Goal: Task Accomplishment & Management: Manage account settings

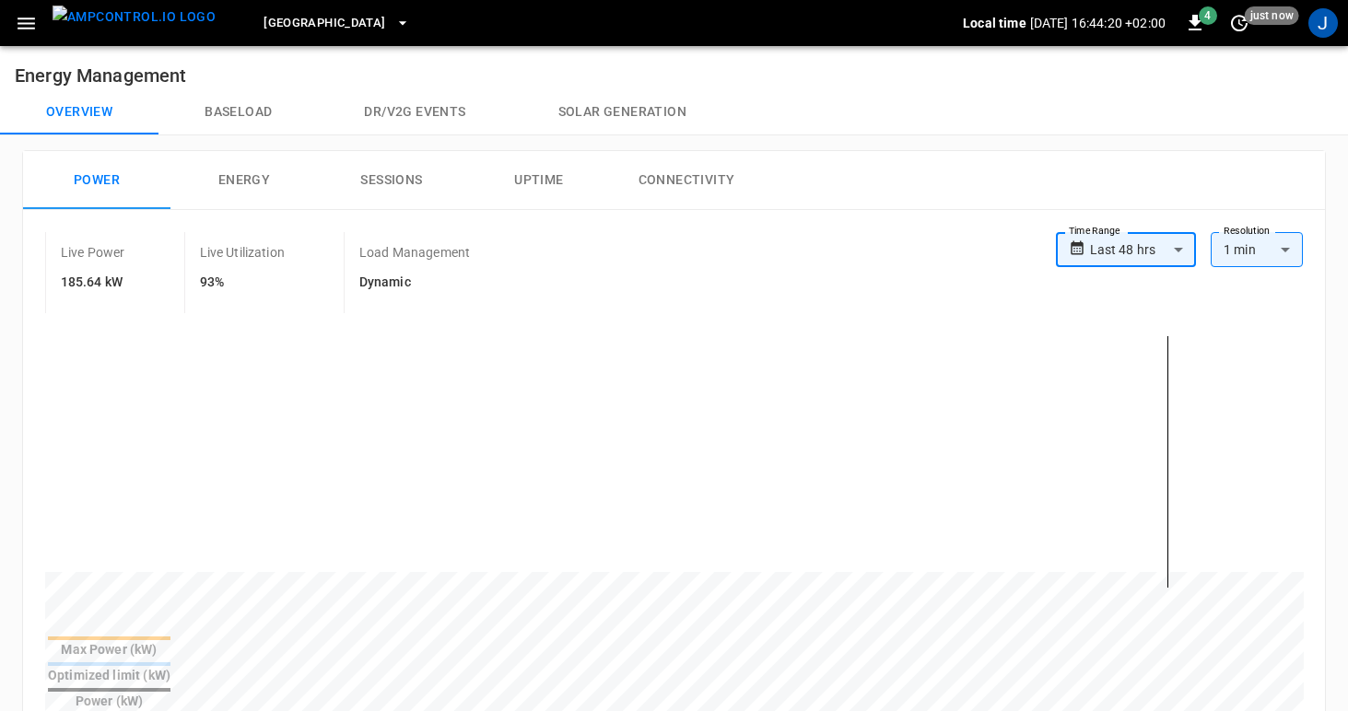
scroll to position [8, 0]
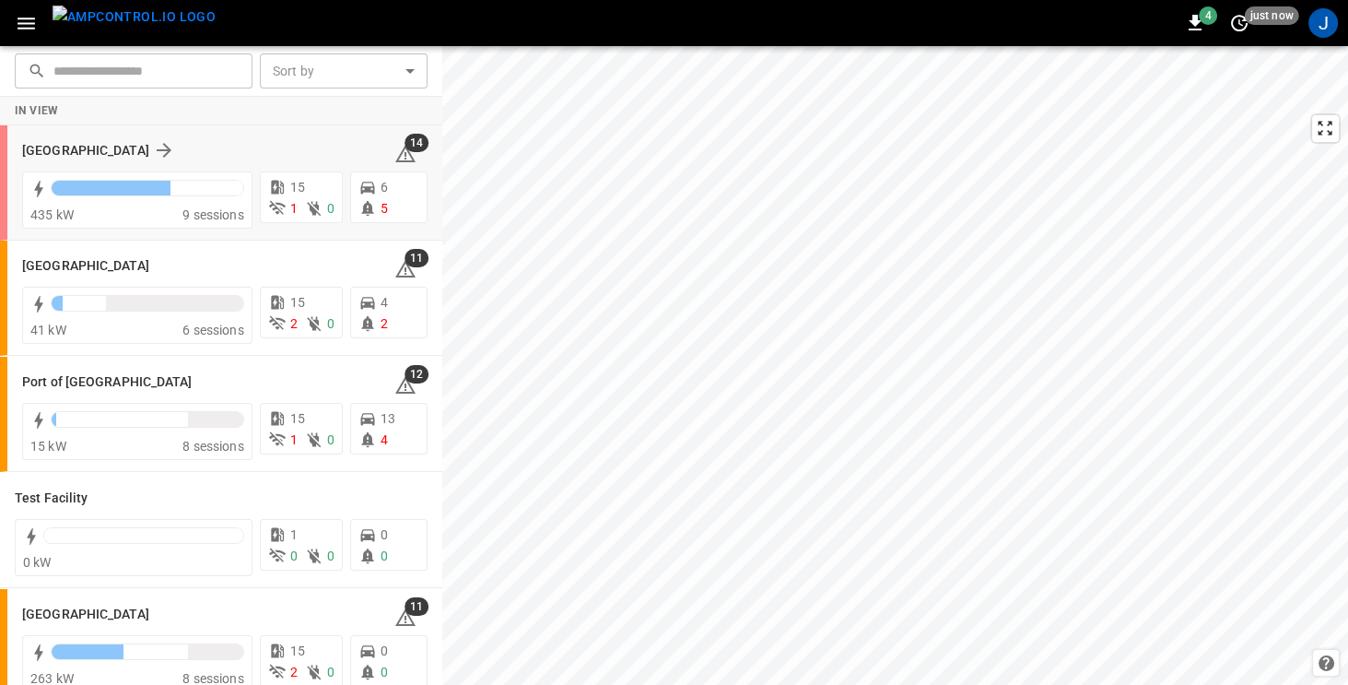
click at [228, 146] on div "[GEOGRAPHIC_DATA]" at bounding box center [197, 150] width 350 height 22
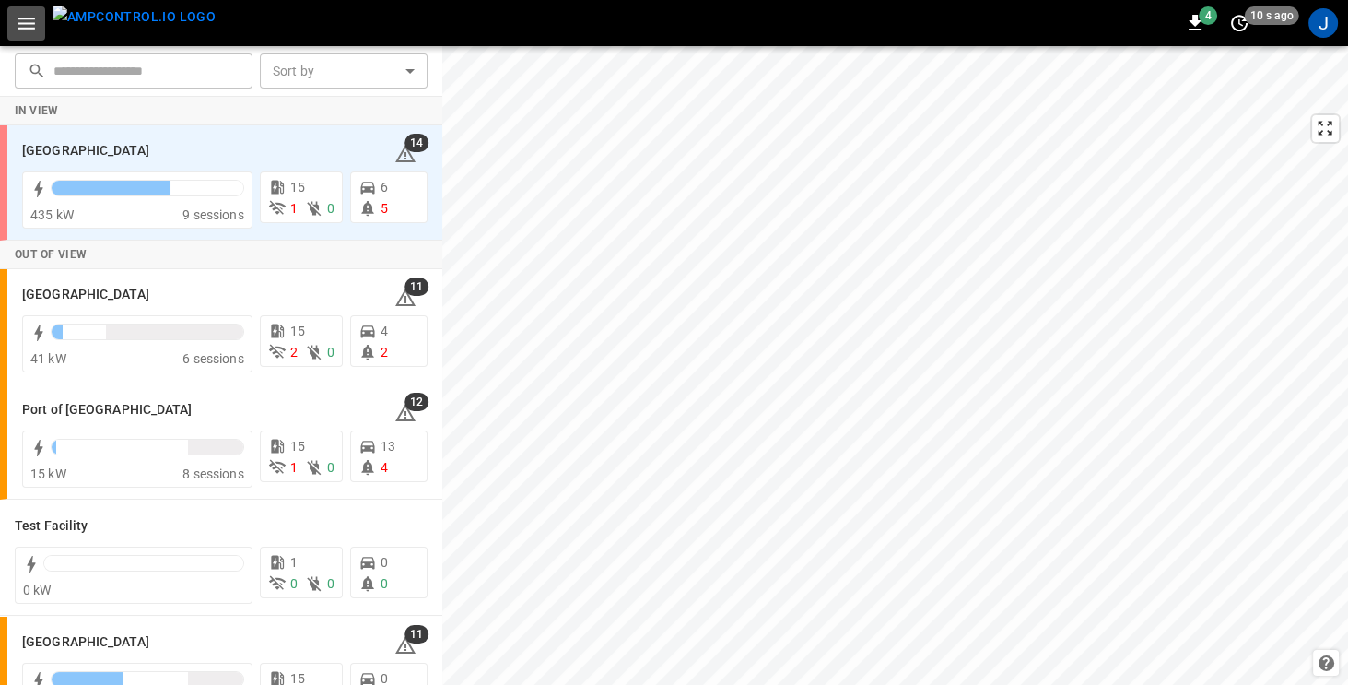
click at [23, 18] on icon "button" at bounding box center [27, 24] width 18 height 12
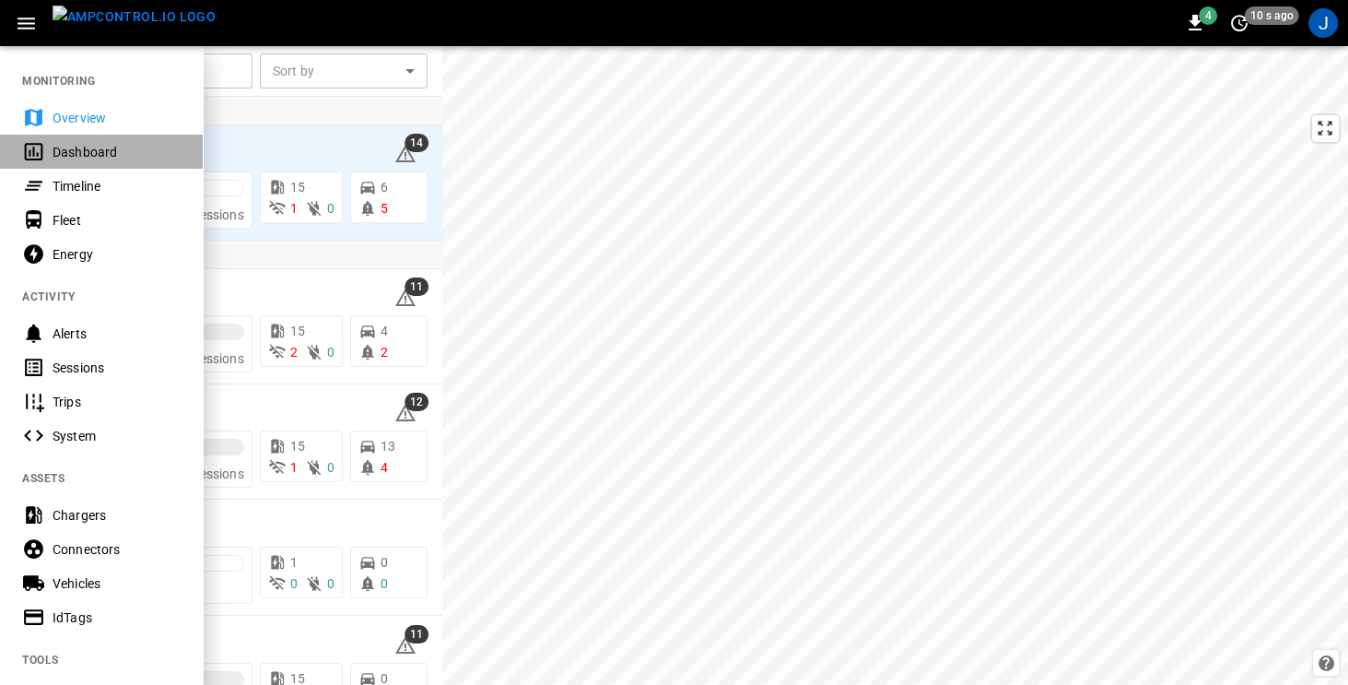
click at [49, 148] on div "Dashboard" at bounding box center [101, 152] width 203 height 34
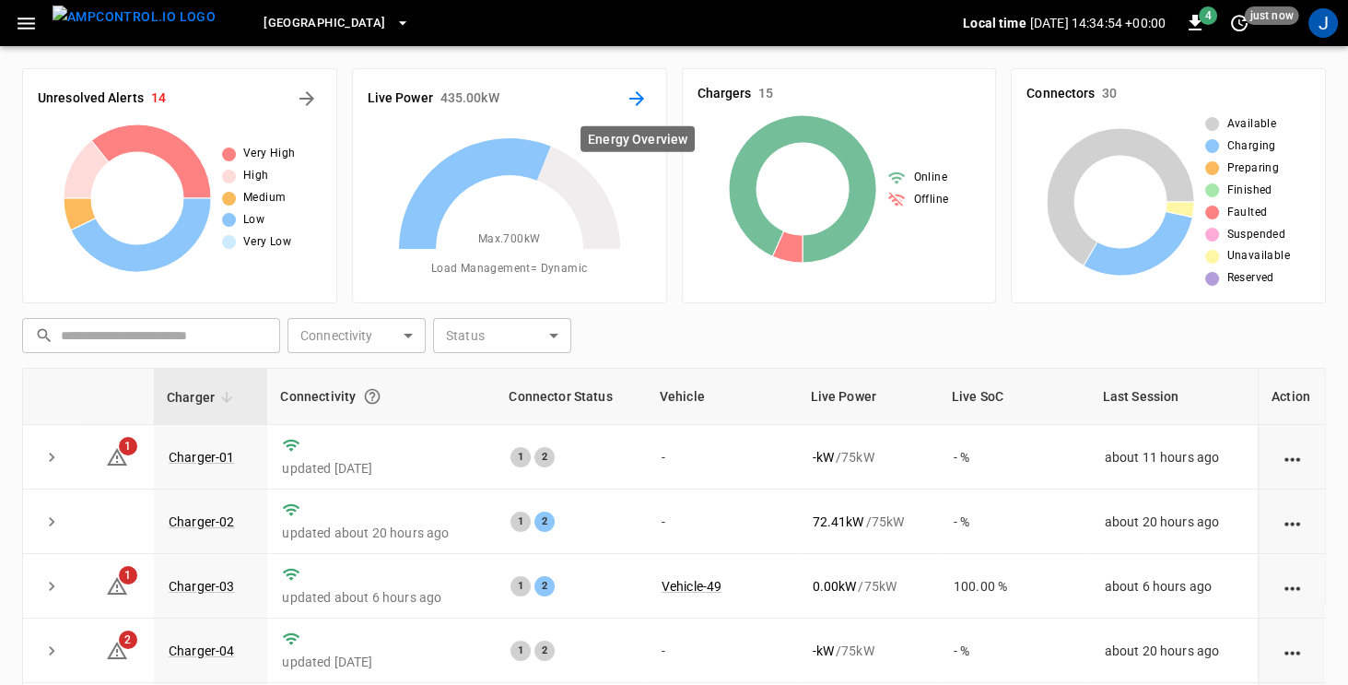
click at [634, 95] on icon "Energy Overview" at bounding box center [637, 99] width 22 height 22
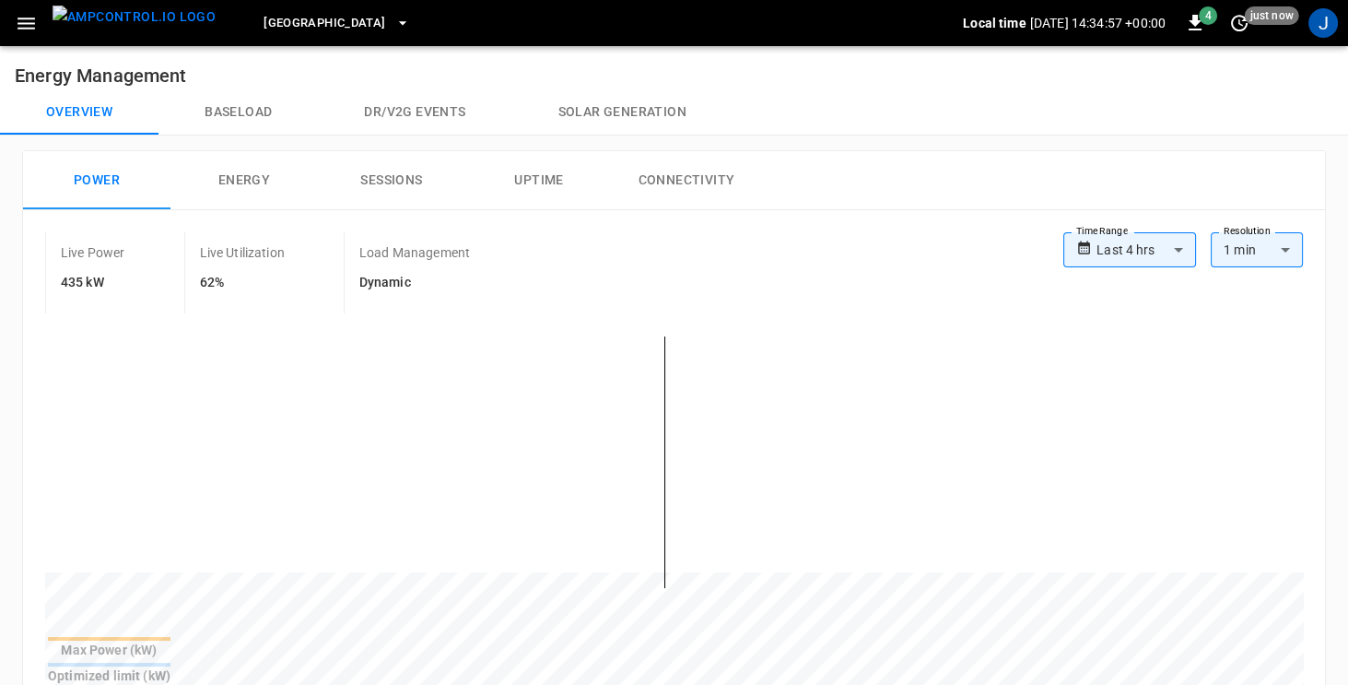
scroll to position [2, 0]
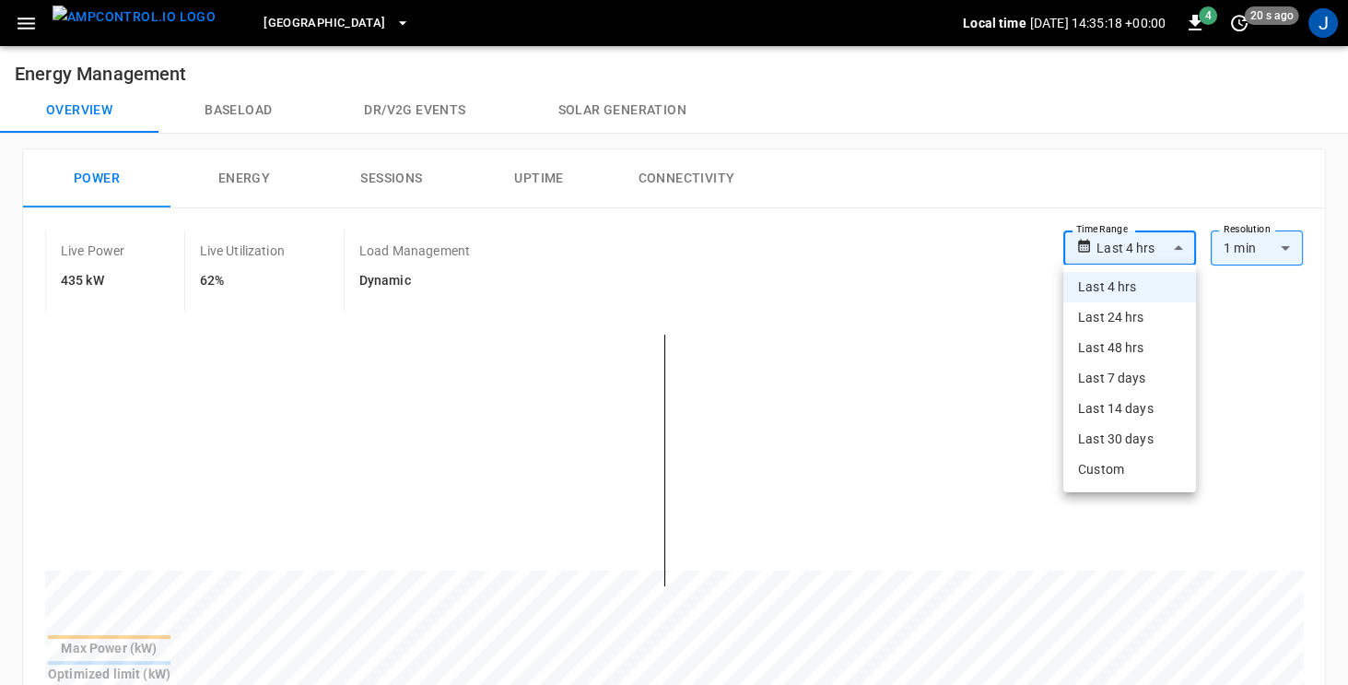
click at [1143, 319] on li "Last 24 hrs" at bounding box center [1129, 317] width 133 height 30
type input "**********"
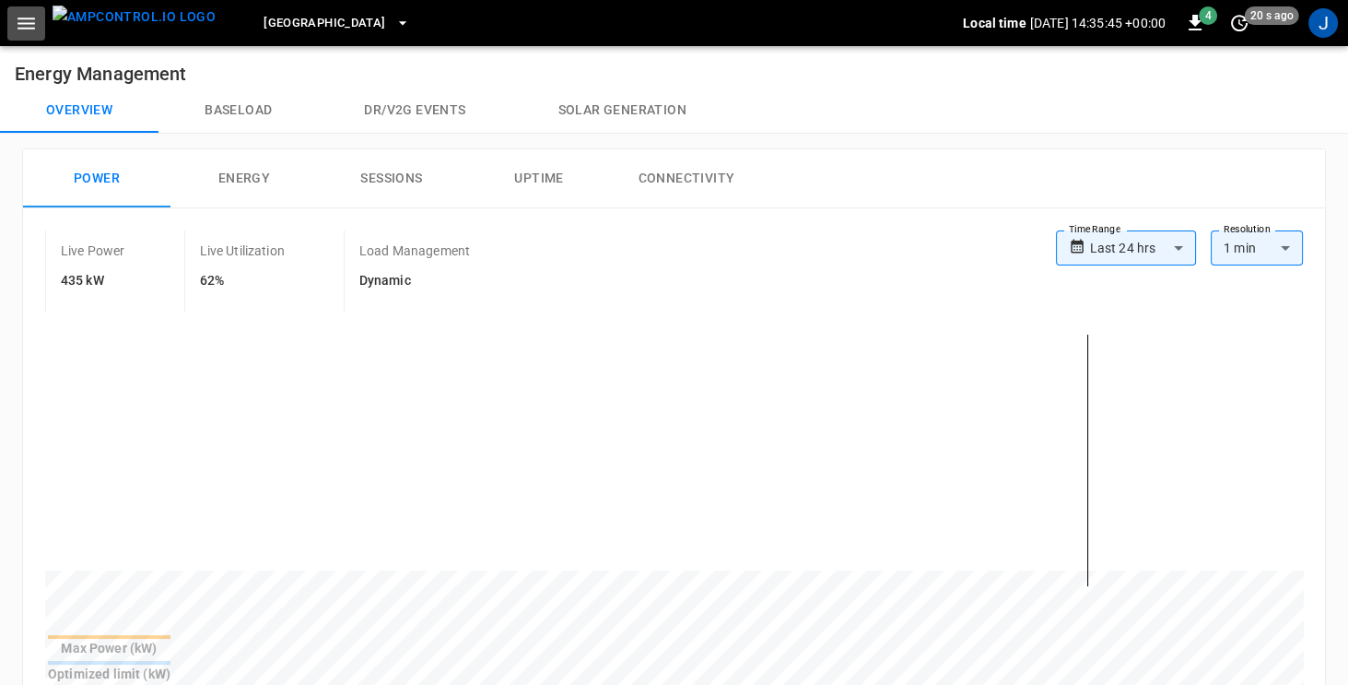
click at [23, 19] on icon "button" at bounding box center [26, 23] width 23 height 23
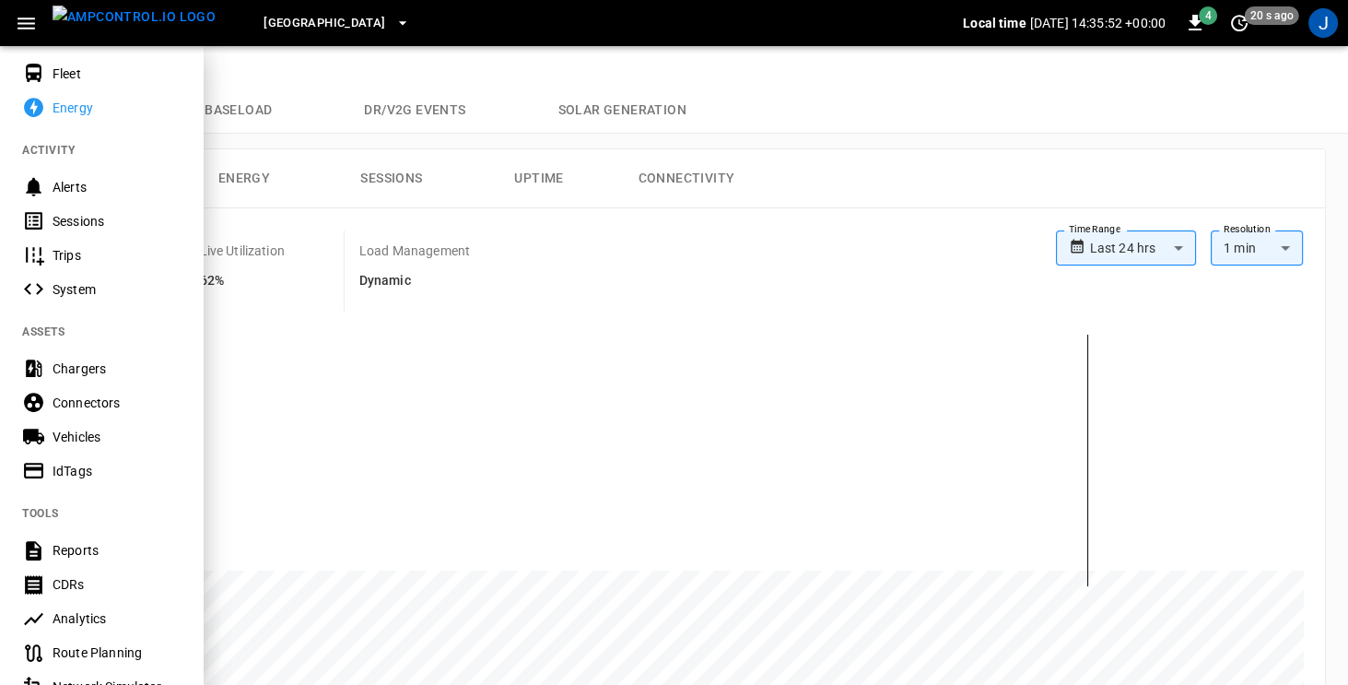
scroll to position [146, 0]
click at [82, 363] on div "Chargers" at bounding box center [117, 369] width 128 height 18
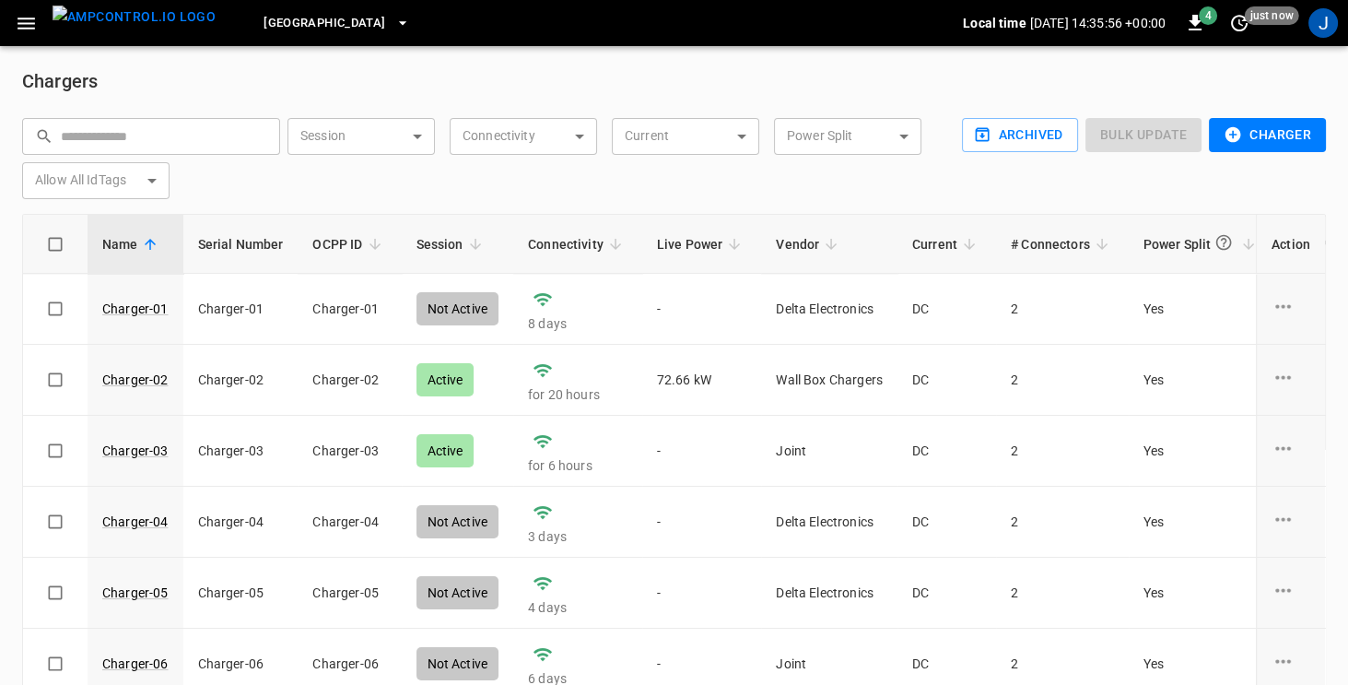
click at [25, 23] on icon "button" at bounding box center [27, 24] width 18 height 12
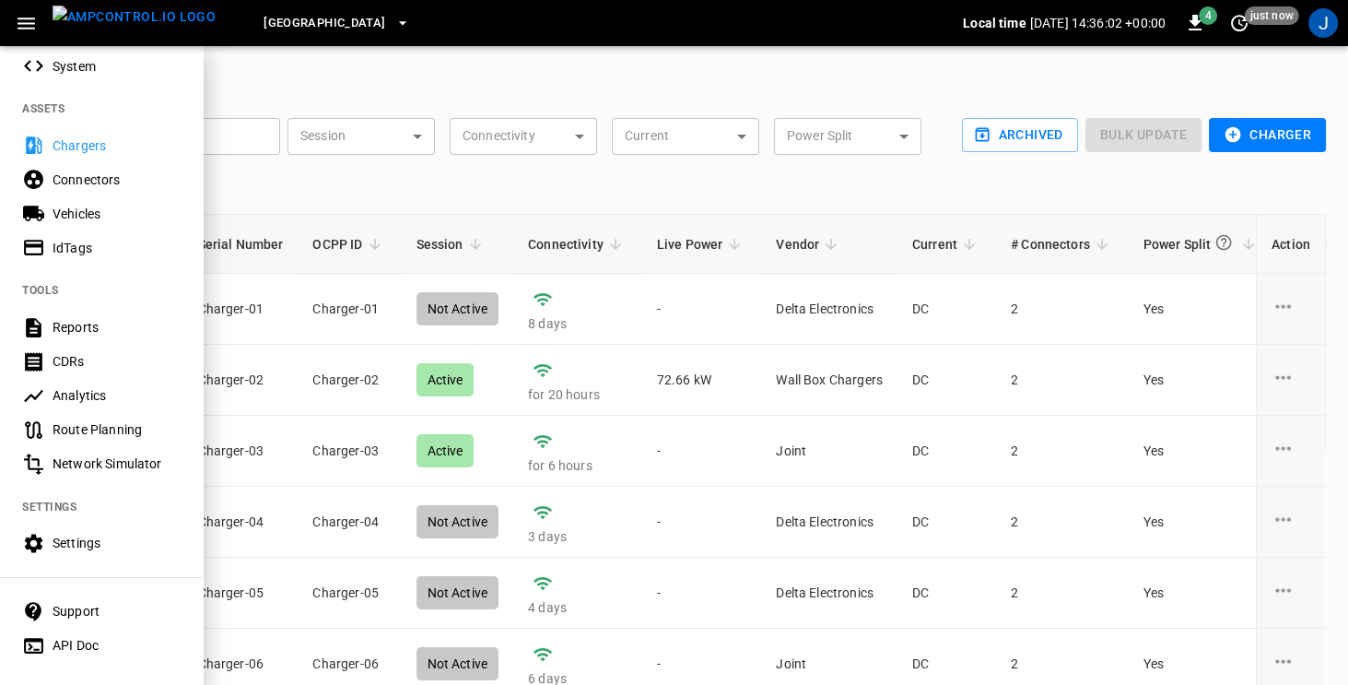
scroll to position [379, 0]
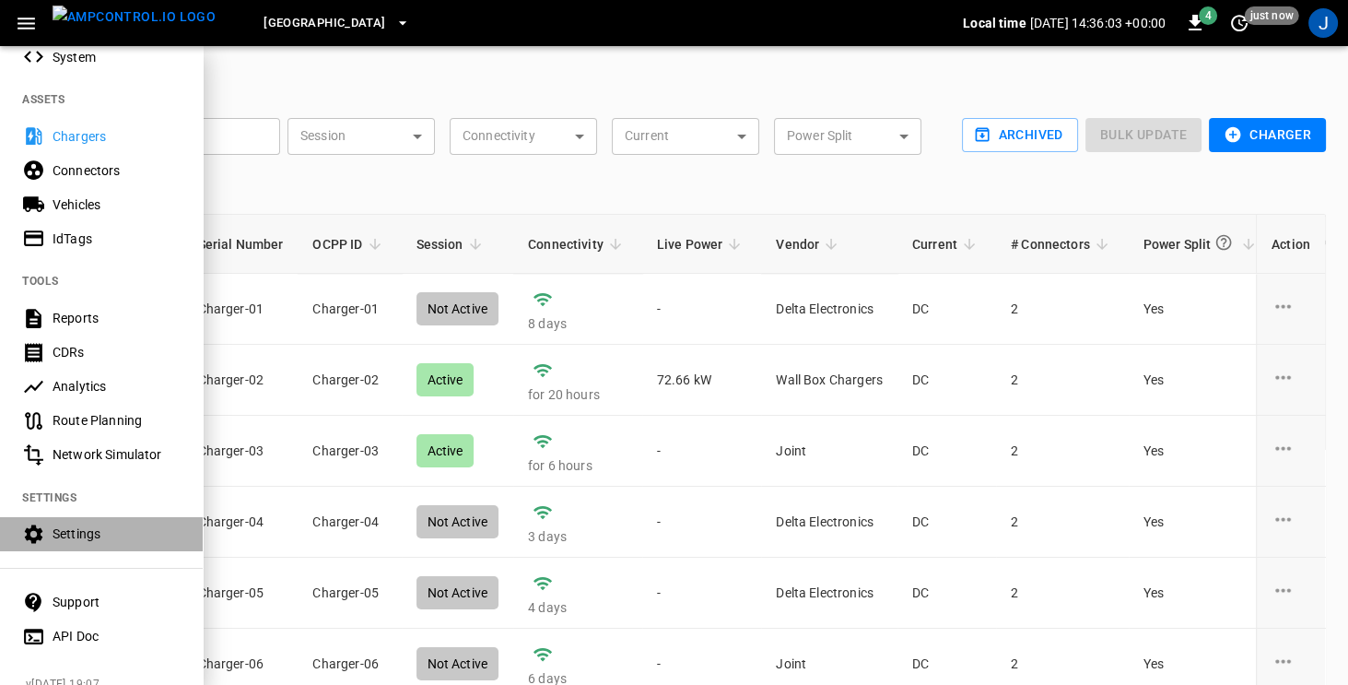
click at [57, 533] on div "Settings" at bounding box center [117, 533] width 128 height 18
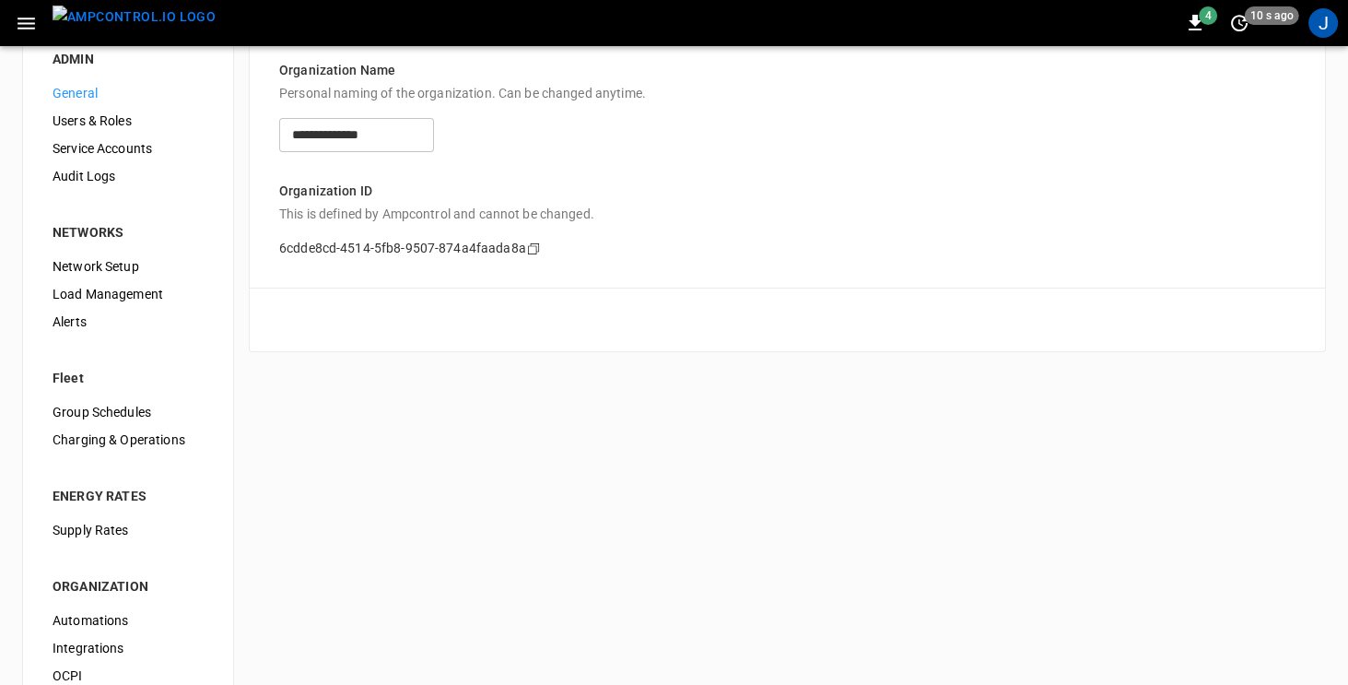
scroll to position [59, 0]
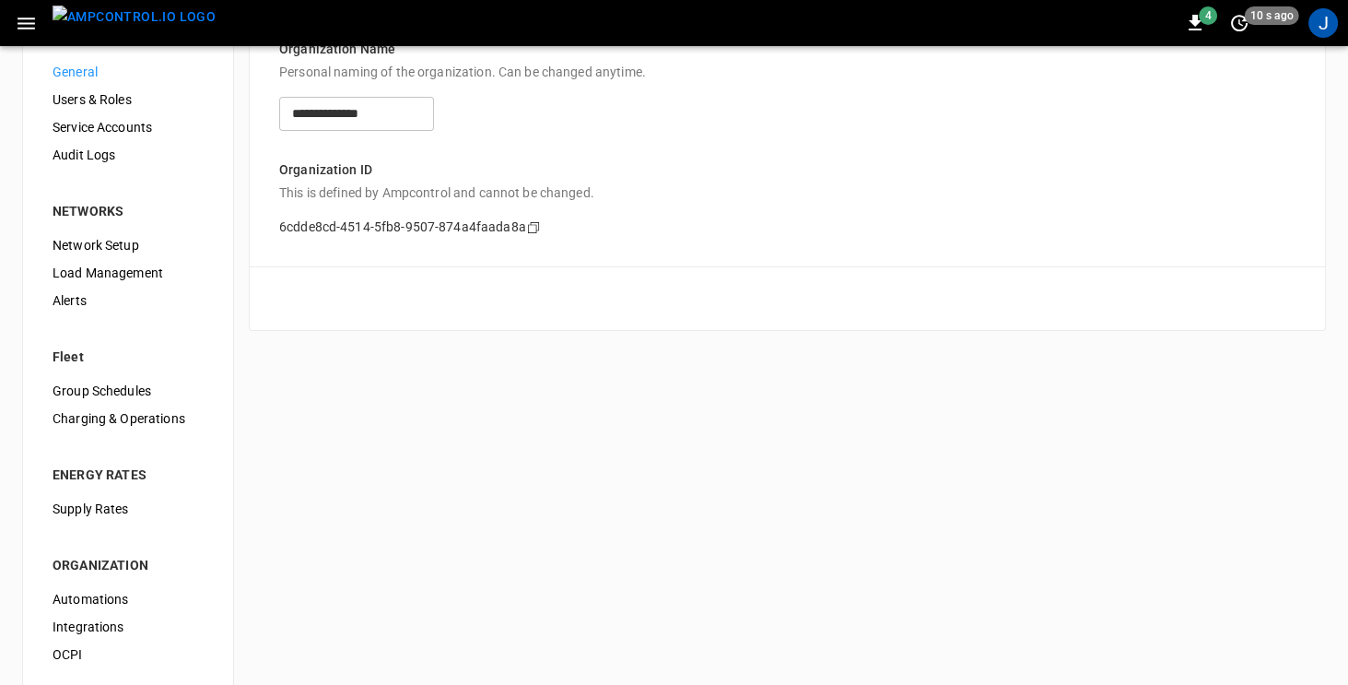
click at [79, 278] on span "Load Management" at bounding box center [128, 273] width 151 height 19
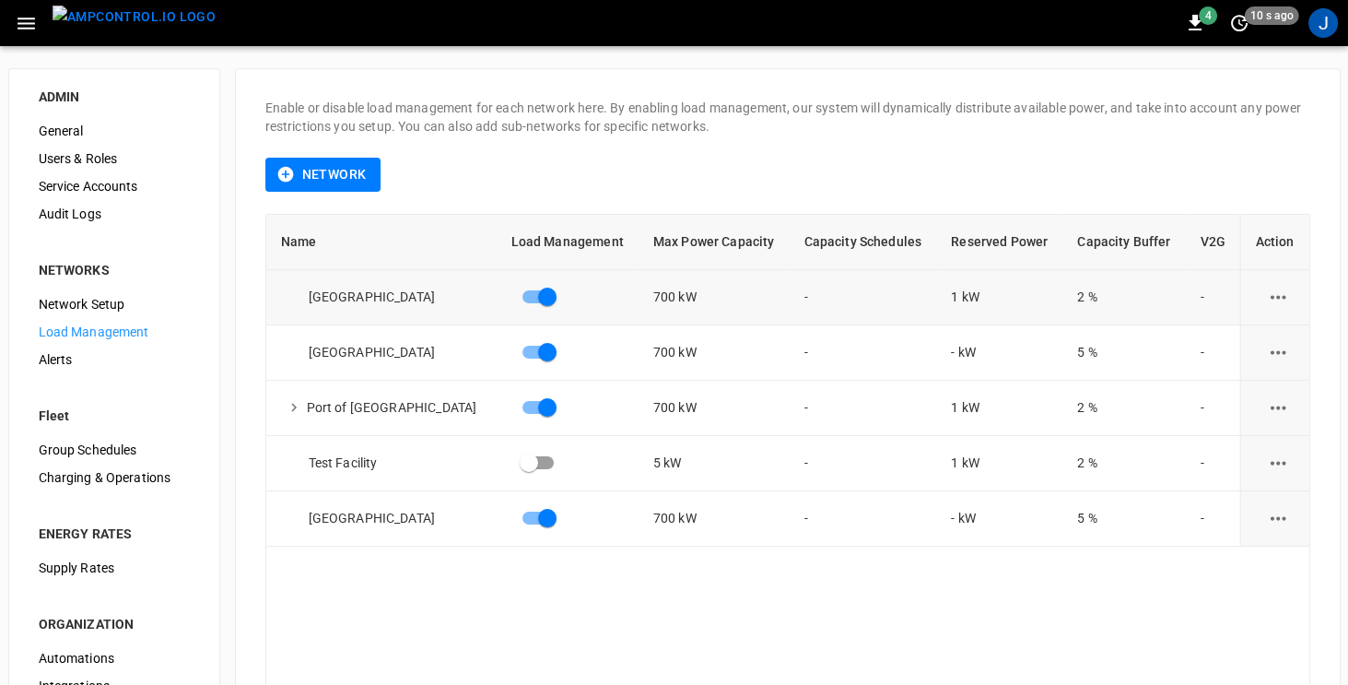
click at [1274, 298] on icon "load management options" at bounding box center [1278, 297] width 23 height 23
click at [1268, 330] on li "Edit" at bounding box center [1267, 341] width 131 height 30
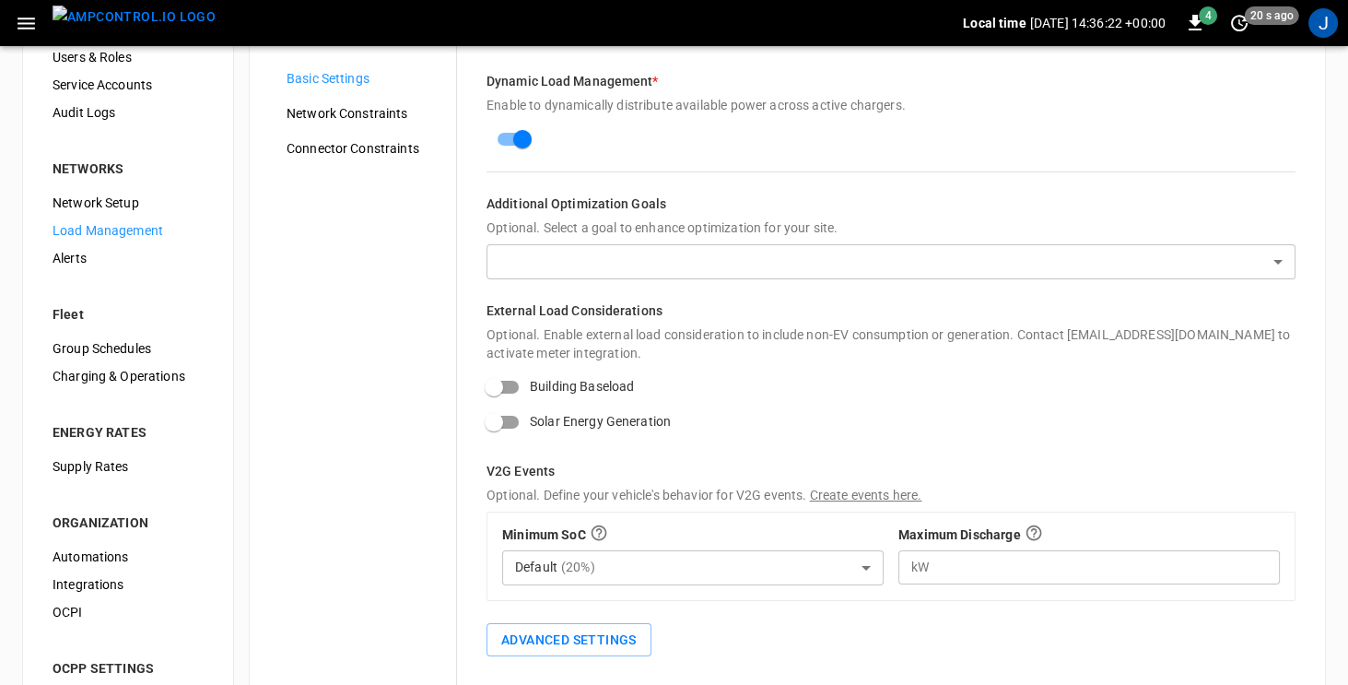
scroll to position [200, 0]
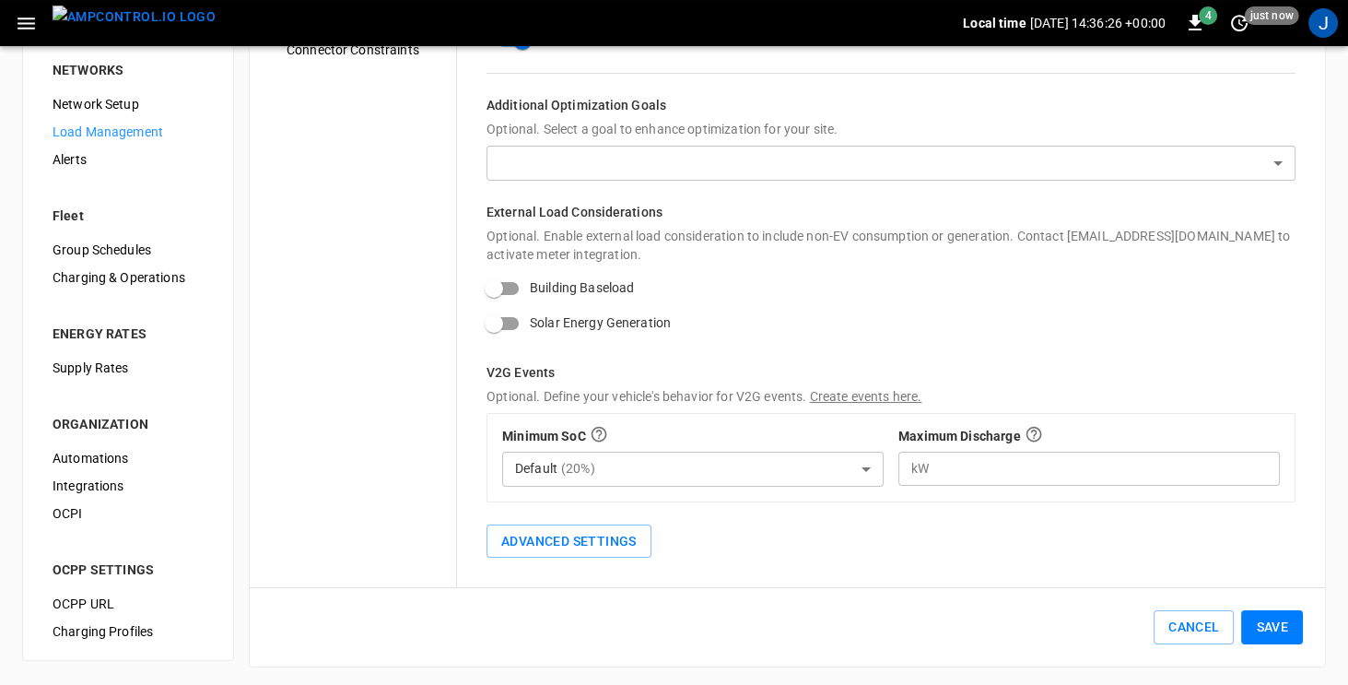
click at [83, 362] on span "Supply Rates" at bounding box center [128, 367] width 151 height 19
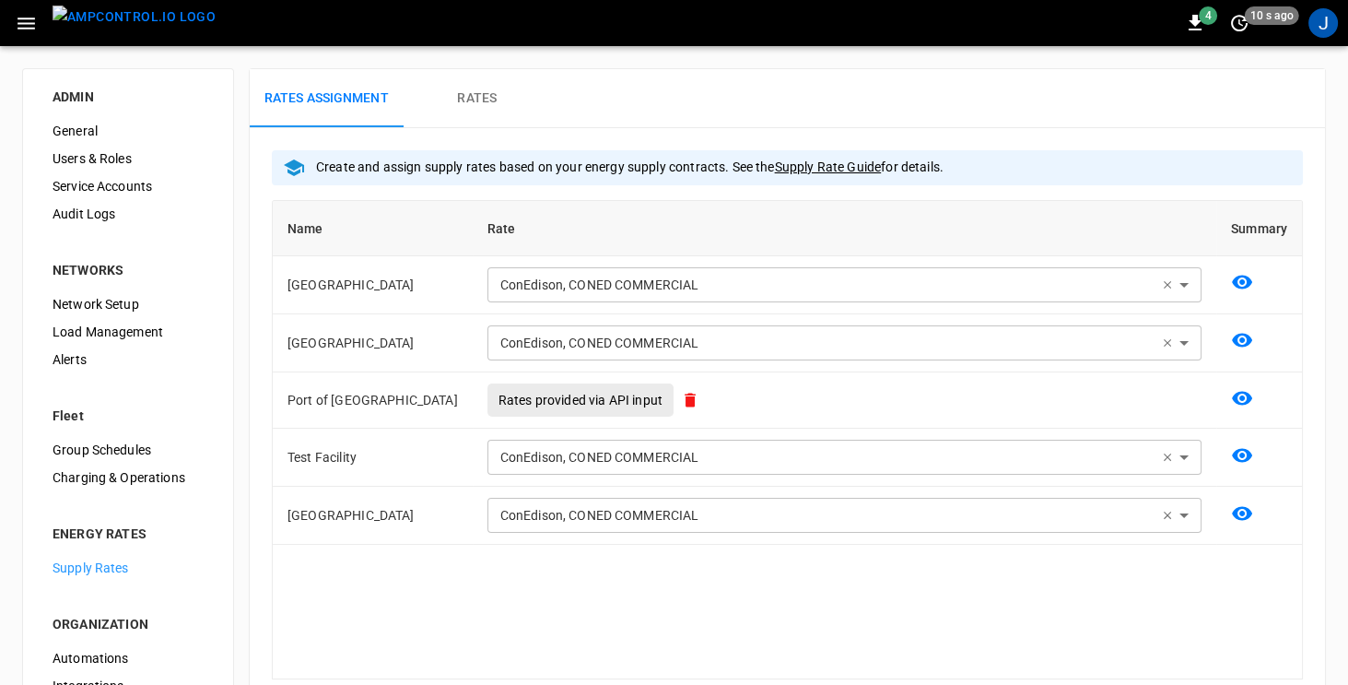
click at [76, 129] on span "General" at bounding box center [128, 131] width 151 height 19
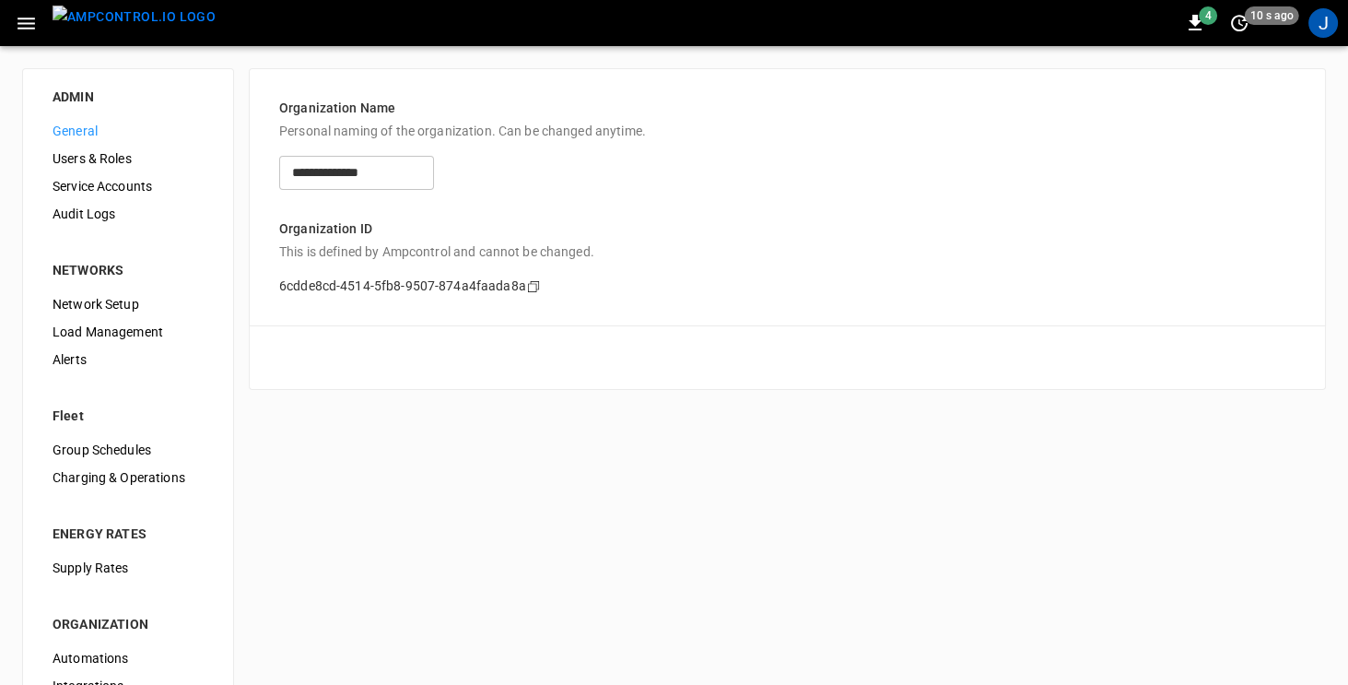
click at [20, 23] on icon "button" at bounding box center [27, 24] width 18 height 12
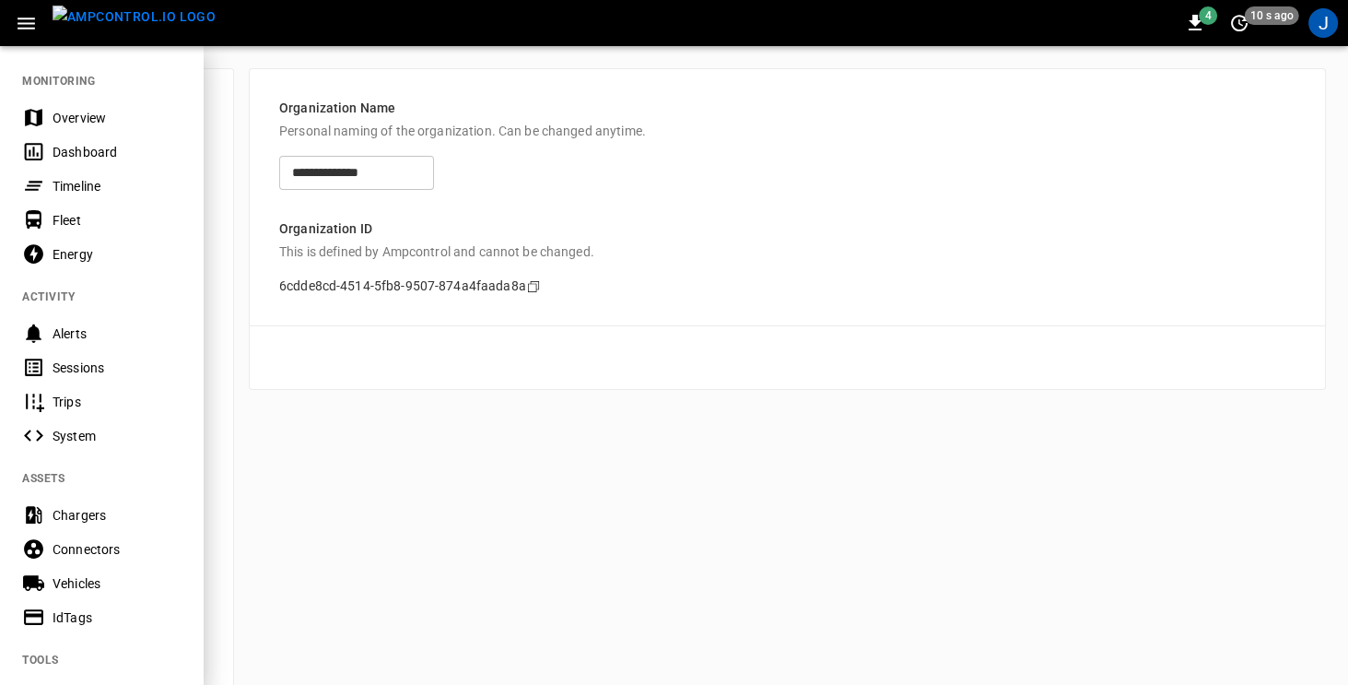
click at [54, 149] on div "Dashboard" at bounding box center [117, 152] width 128 height 18
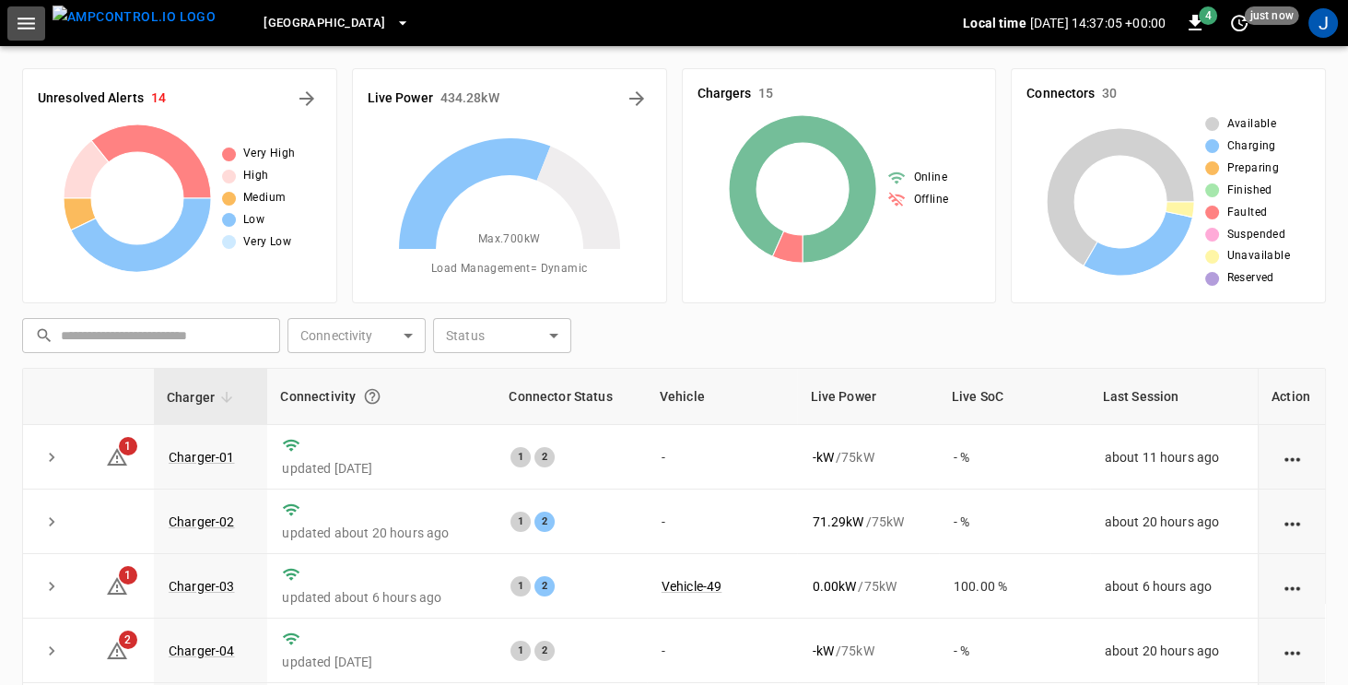
click at [22, 25] on icon "button" at bounding box center [26, 23] width 23 height 23
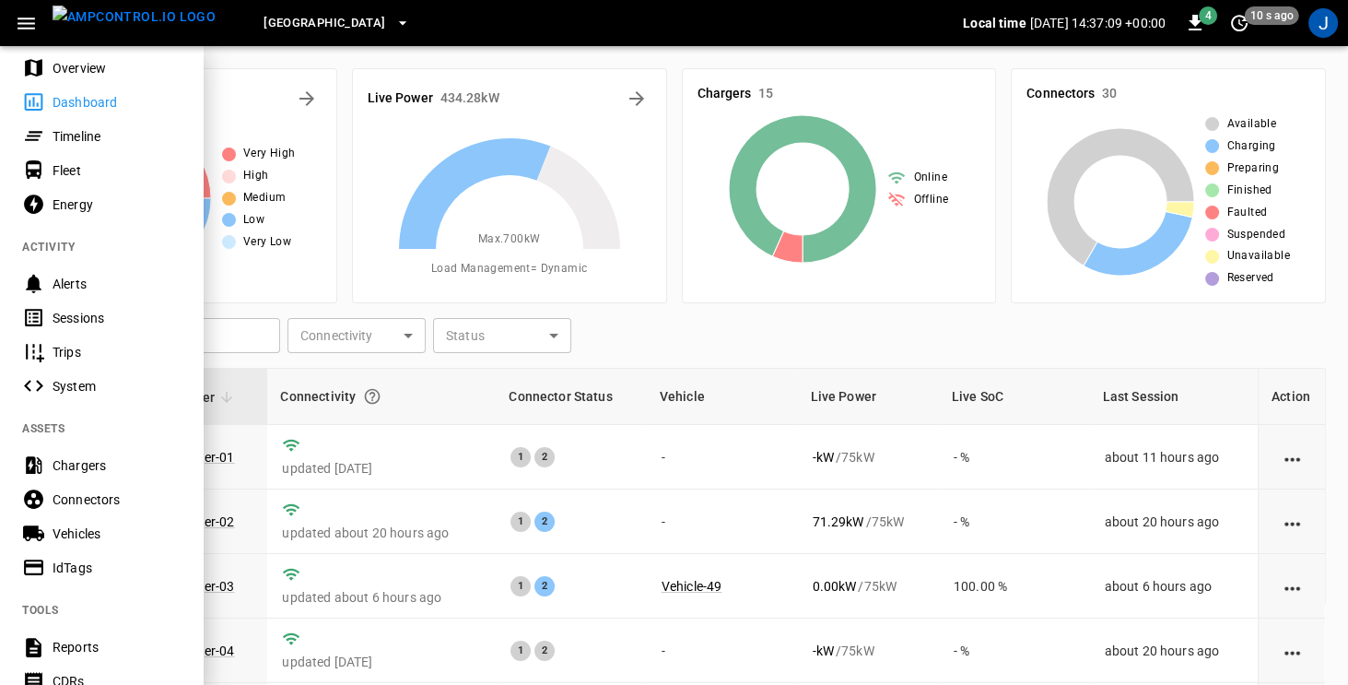
scroll to position [62, 0]
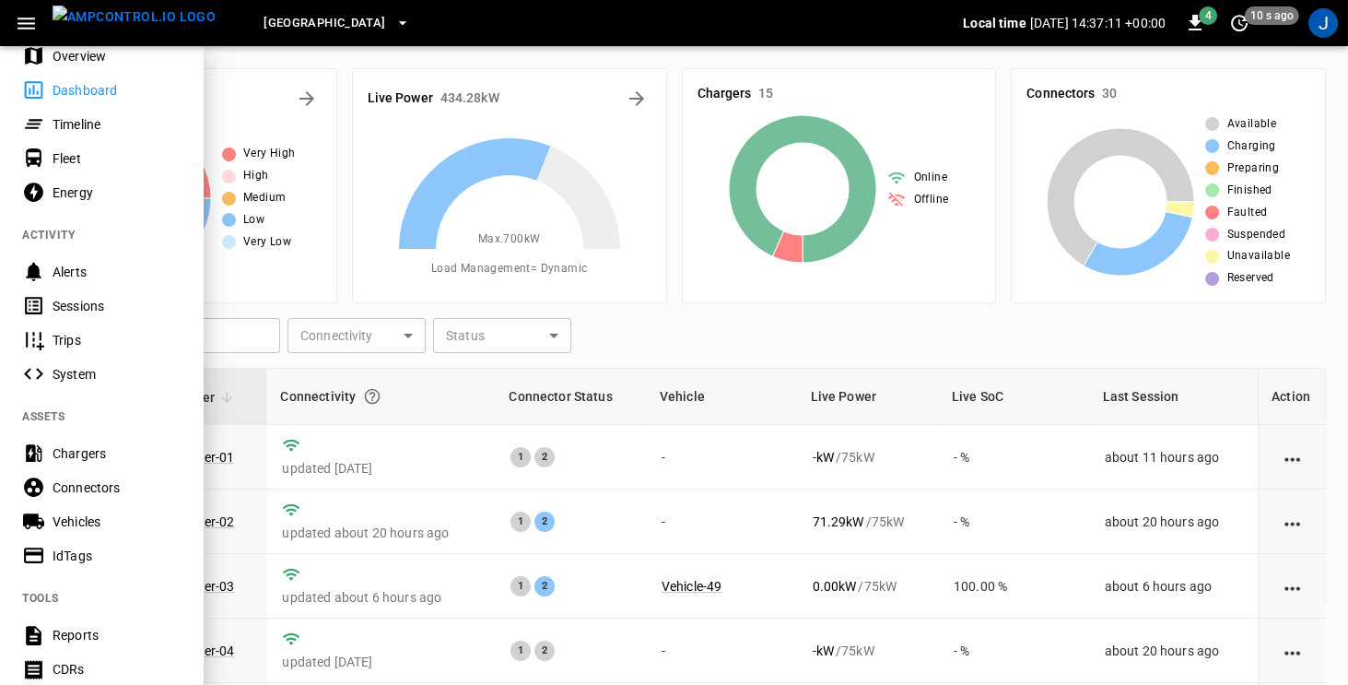
click at [96, 305] on div "Sessions" at bounding box center [117, 306] width 128 height 18
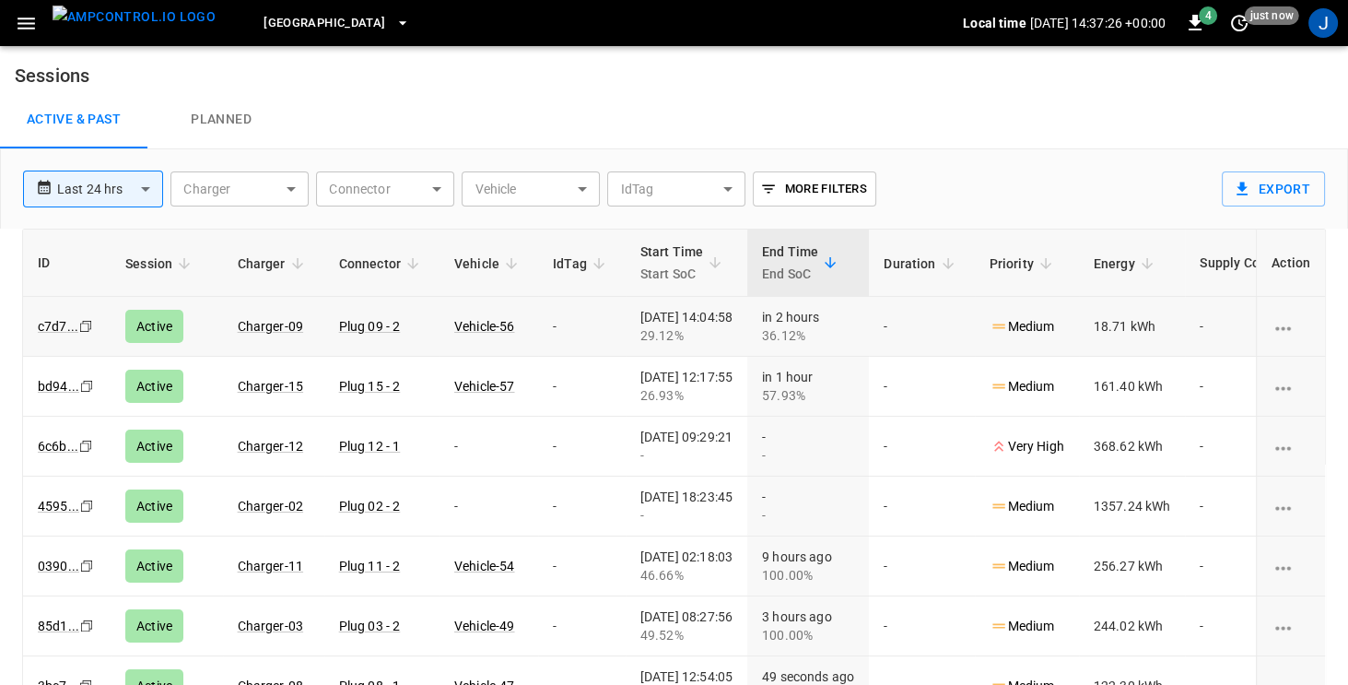
click at [1287, 327] on icon "charging session options" at bounding box center [1283, 328] width 23 height 23
click at [1080, 328] on div at bounding box center [674, 342] width 1348 height 685
click at [475, 329] on link "Vehicle-56" at bounding box center [485, 326] width 68 height 22
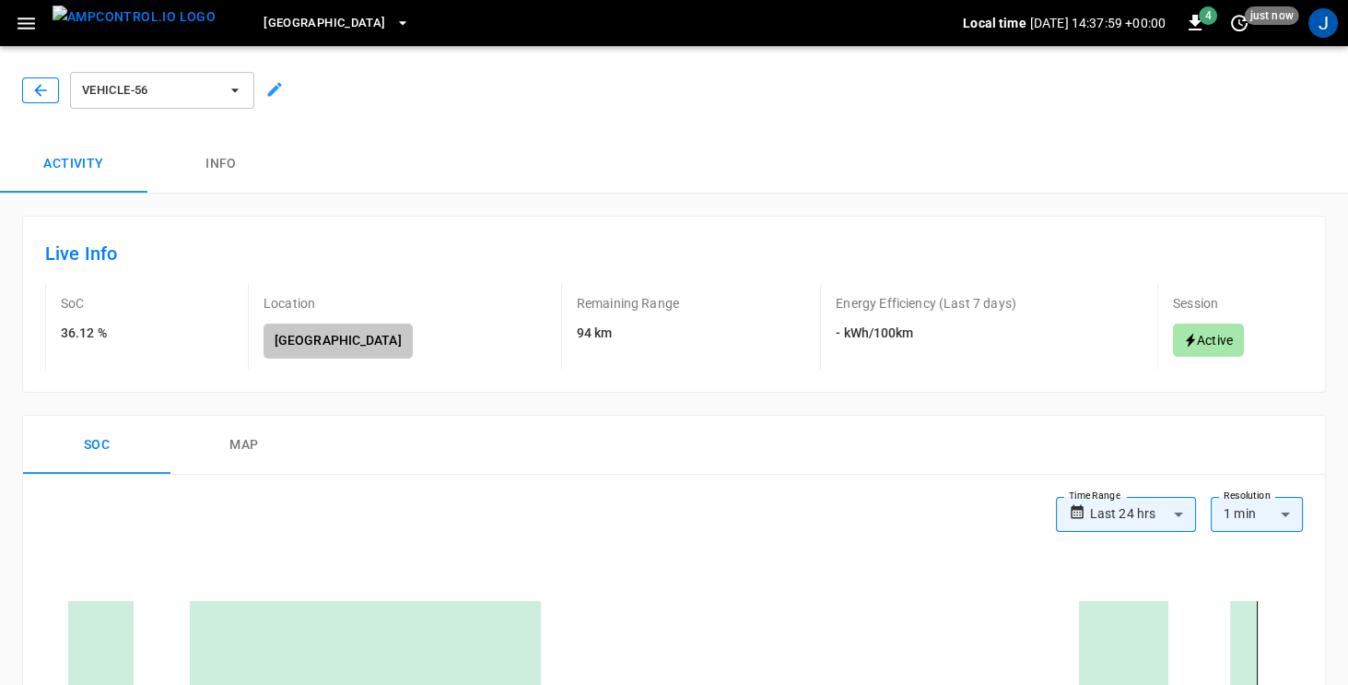
click at [33, 90] on icon "button" at bounding box center [40, 90] width 18 height 18
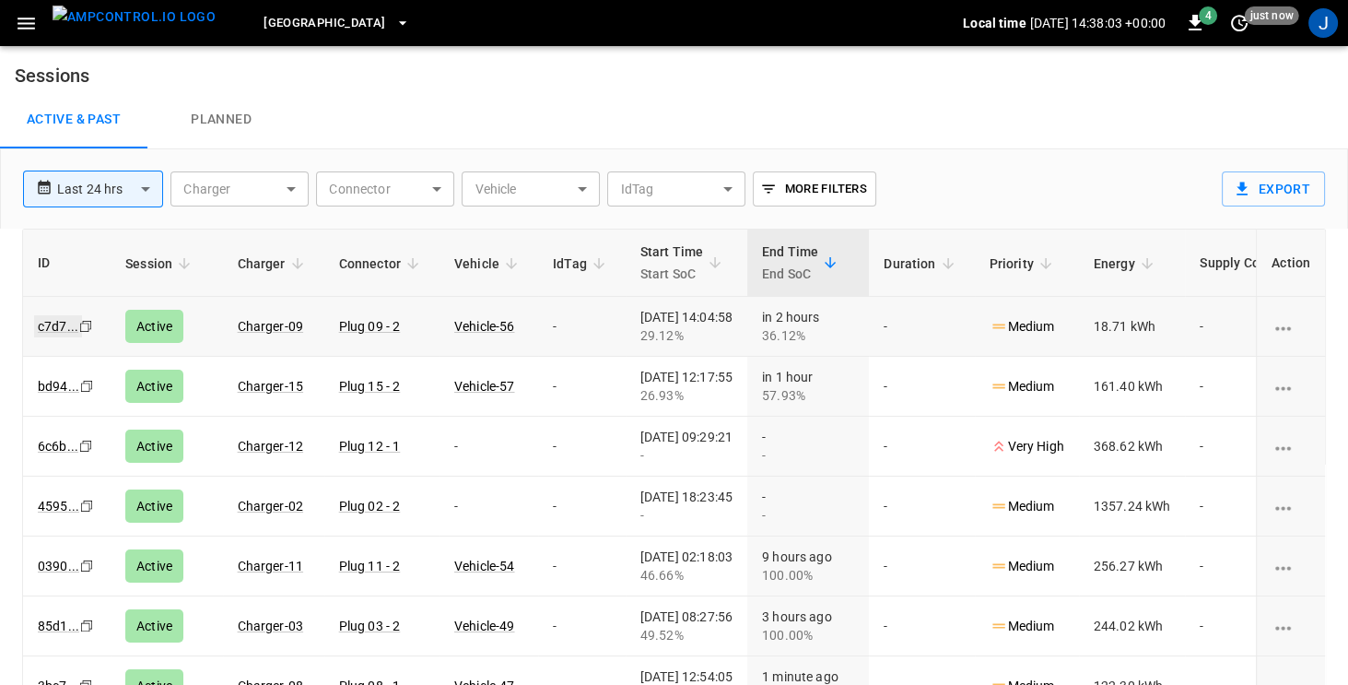
click at [53, 328] on link "c7d7 ..." at bounding box center [58, 326] width 48 height 22
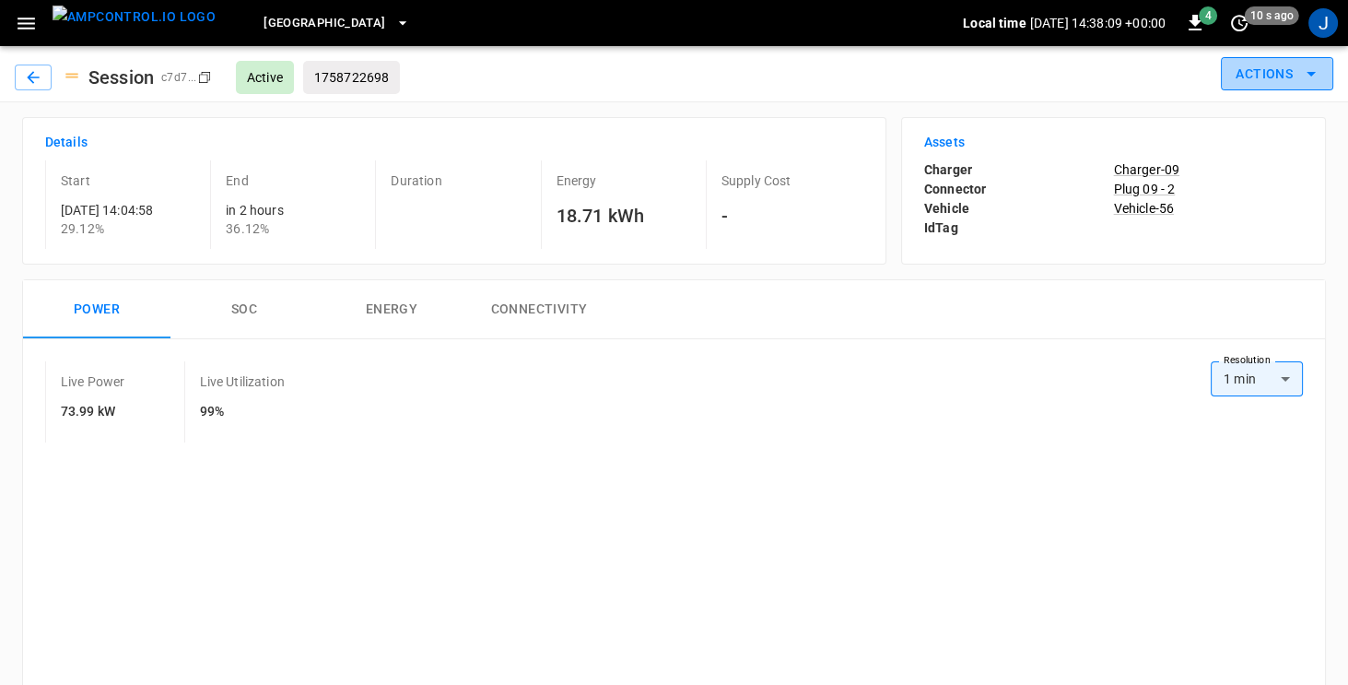
click at [1314, 74] on icon "button" at bounding box center [1311, 74] width 22 height 22
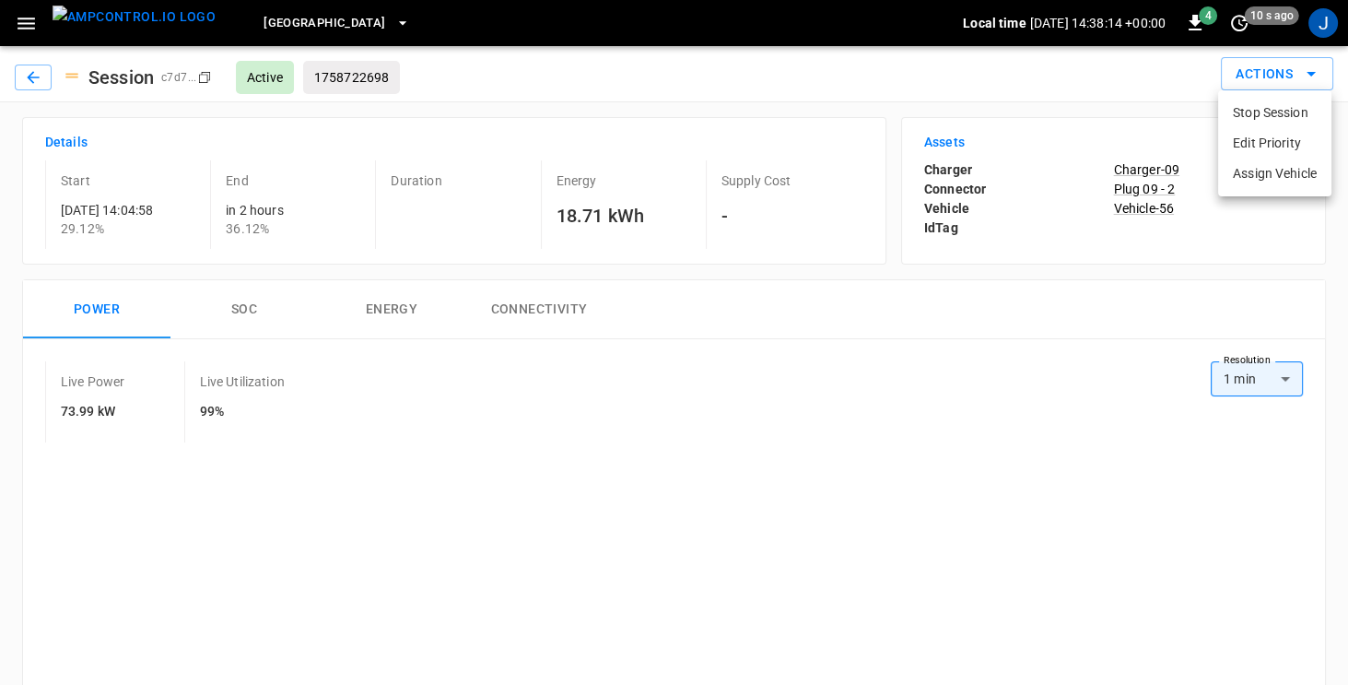
click at [1296, 143] on li "Edit Priority" at bounding box center [1274, 143] width 113 height 30
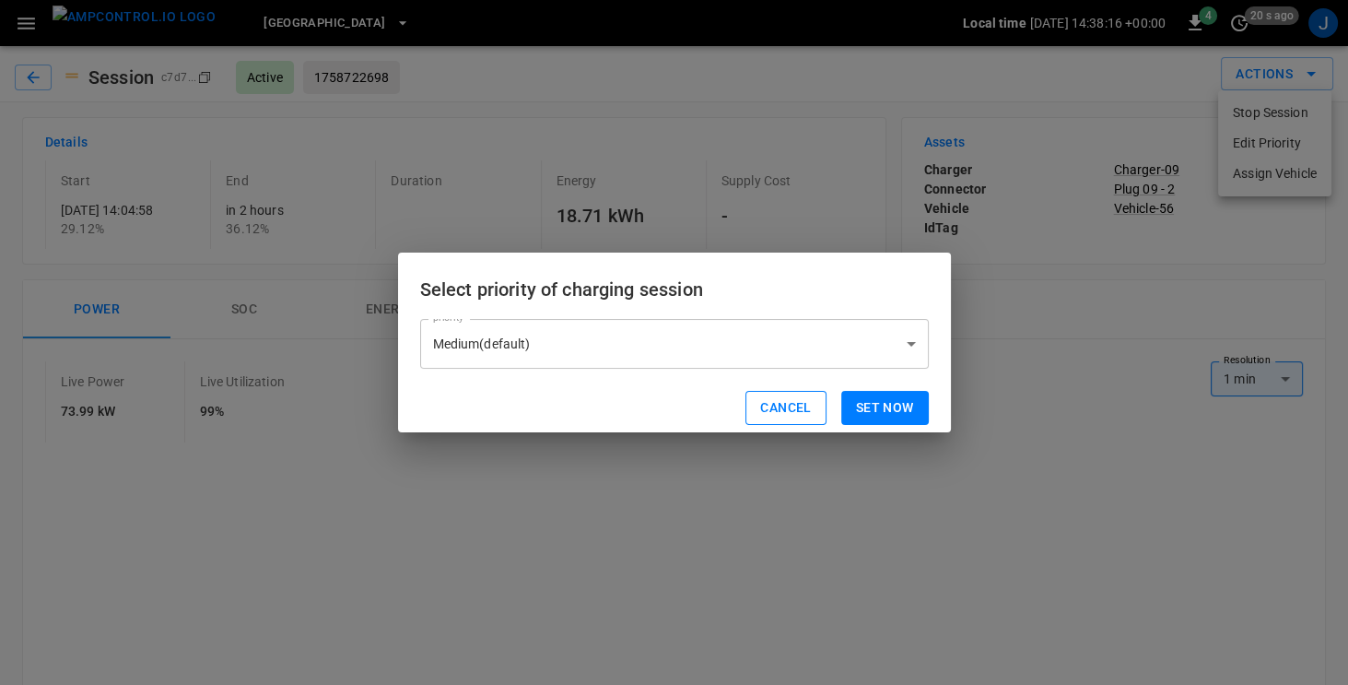
click at [799, 407] on button "Cancel" at bounding box center [785, 408] width 80 height 34
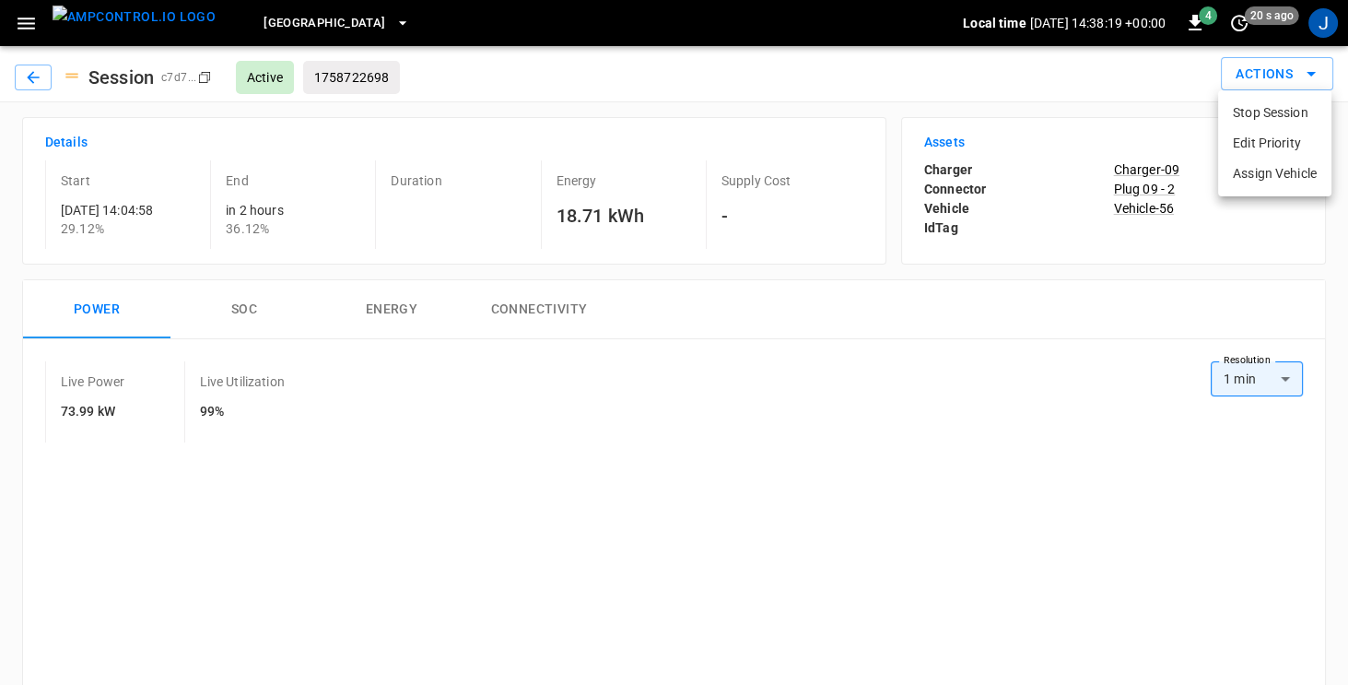
click at [1163, 274] on div at bounding box center [674, 342] width 1348 height 685
click at [37, 76] on icon "button" at bounding box center [33, 77] width 18 height 18
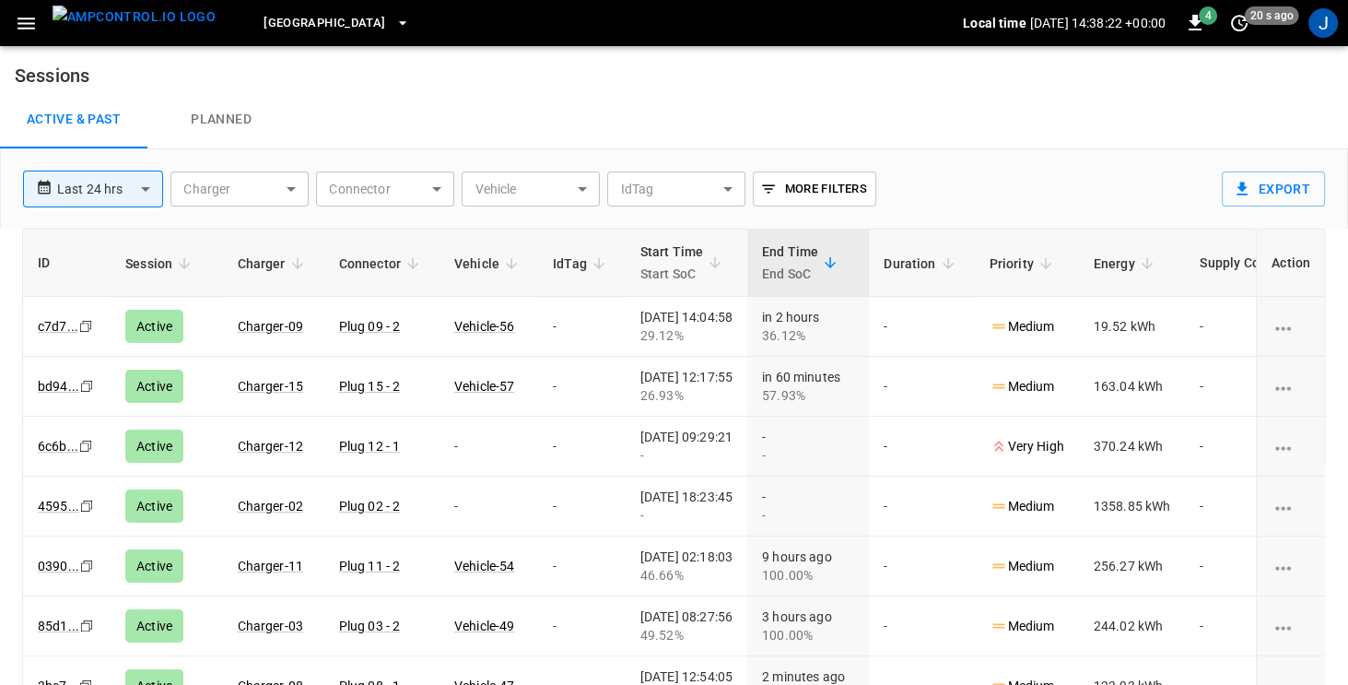
click at [25, 28] on icon "button" at bounding box center [27, 24] width 18 height 12
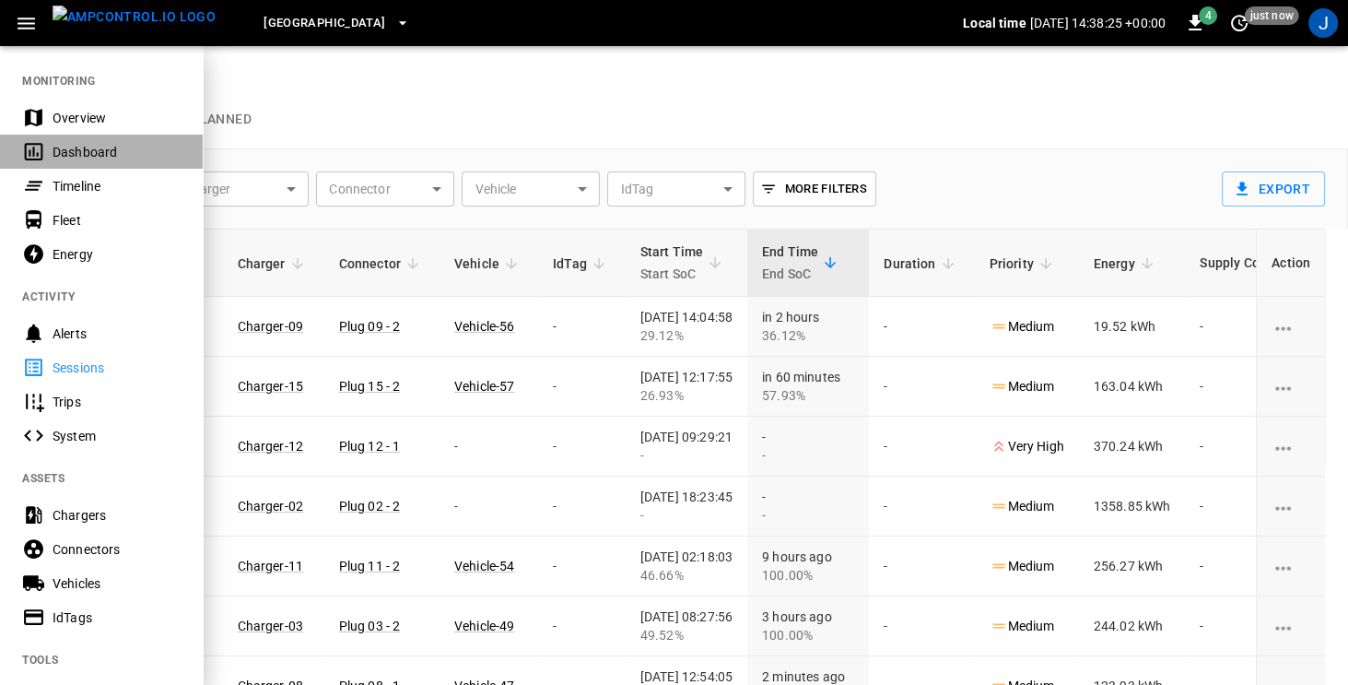
click at [72, 157] on div "Dashboard" at bounding box center [117, 152] width 128 height 18
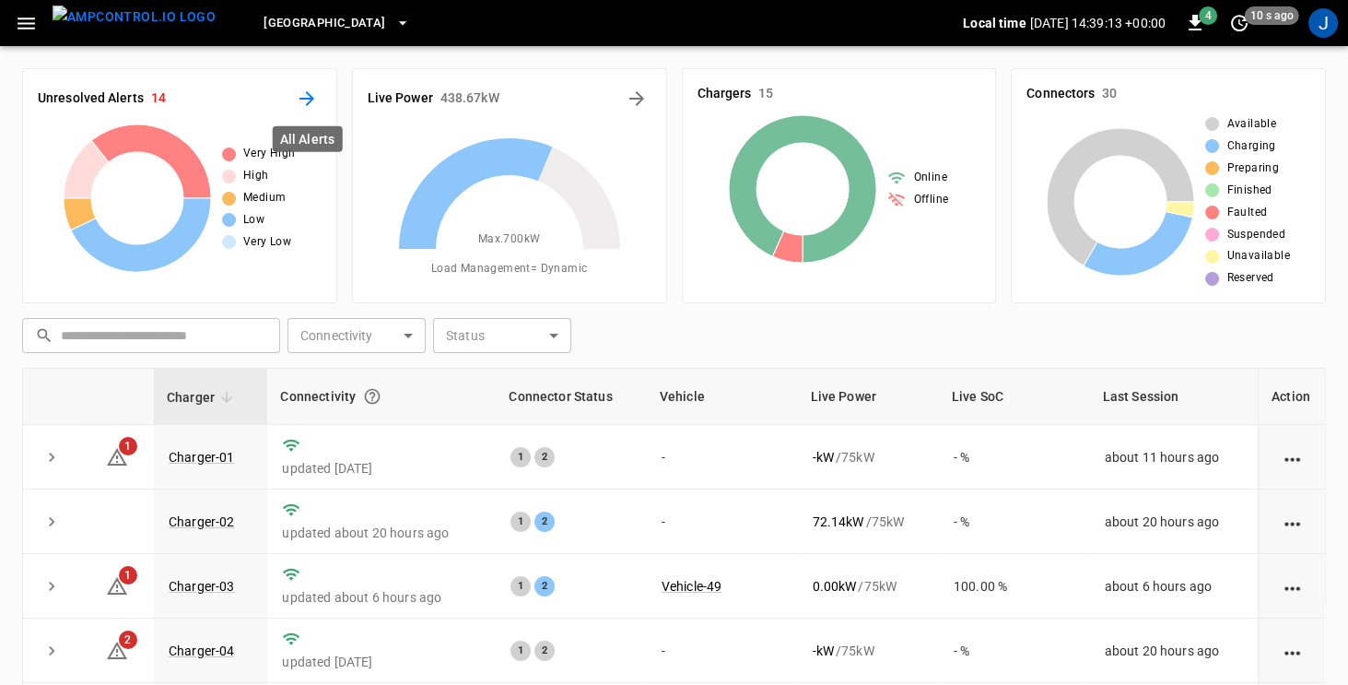
click at [303, 100] on icon "All Alerts" at bounding box center [307, 99] width 22 height 22
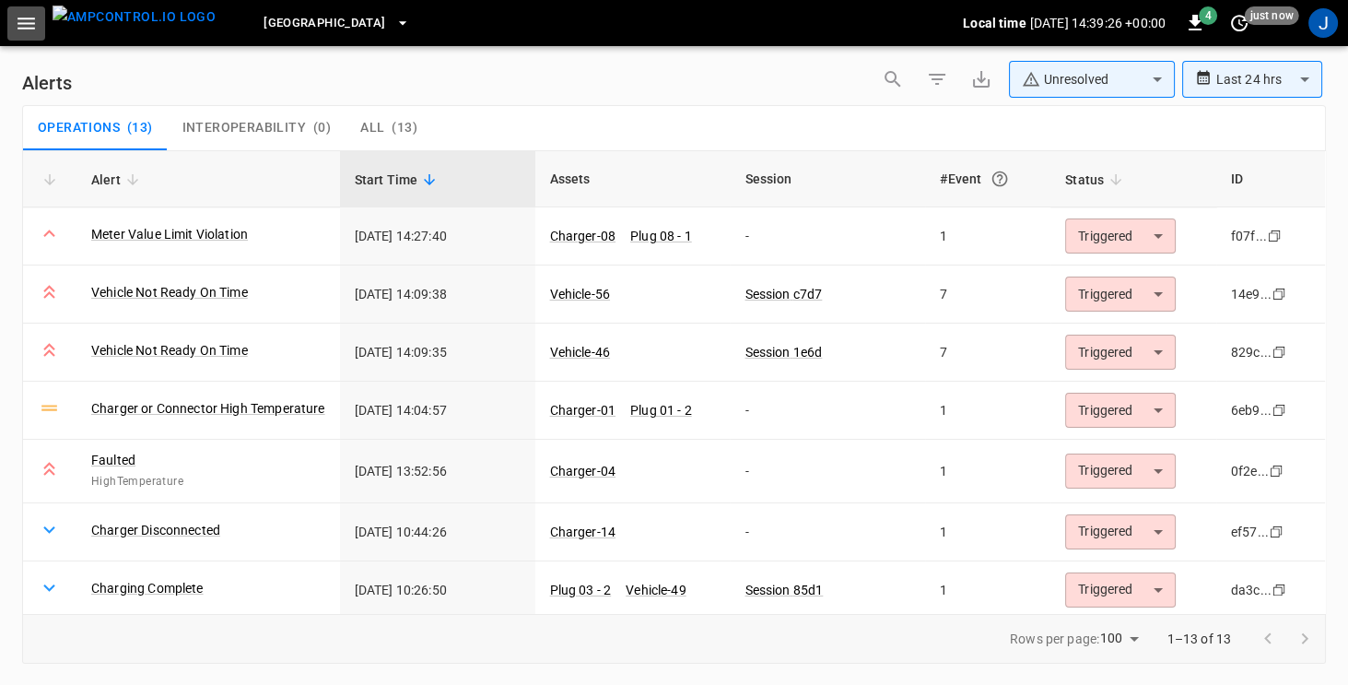
click at [18, 30] on icon "button" at bounding box center [26, 23] width 23 height 23
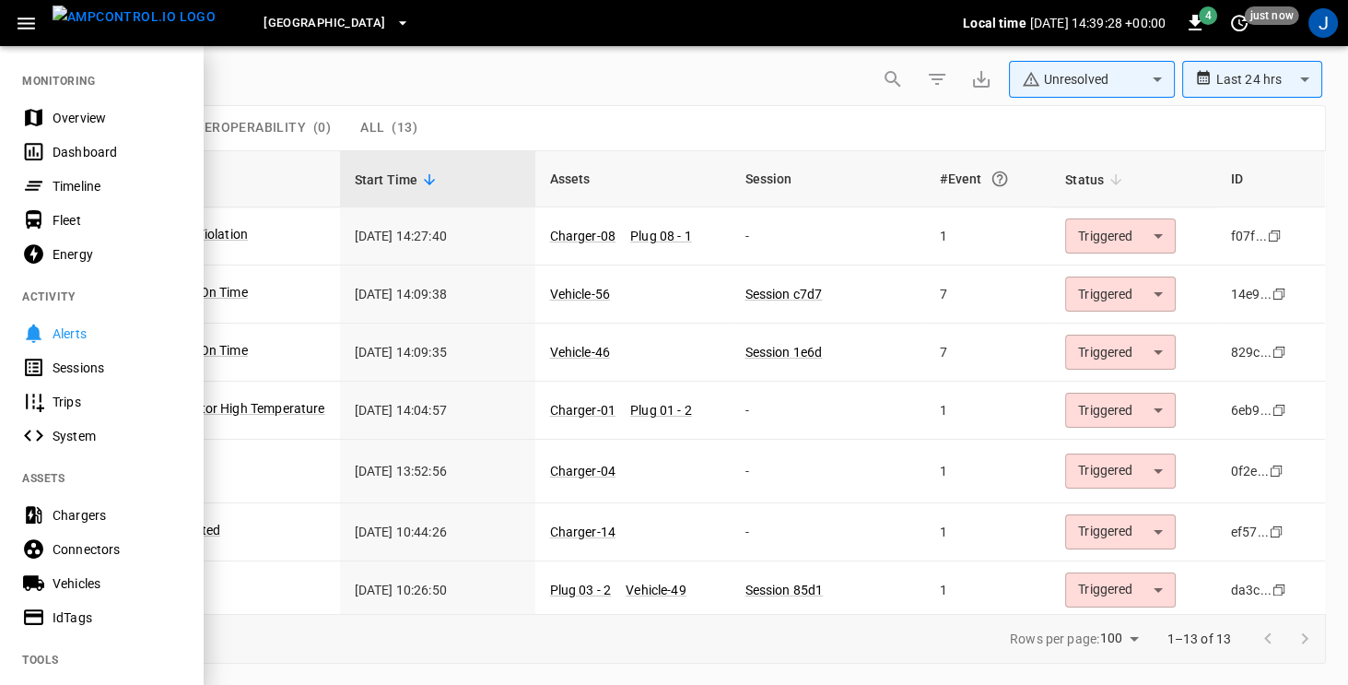
click at [96, 380] on div "Sessions" at bounding box center [101, 367] width 203 height 34
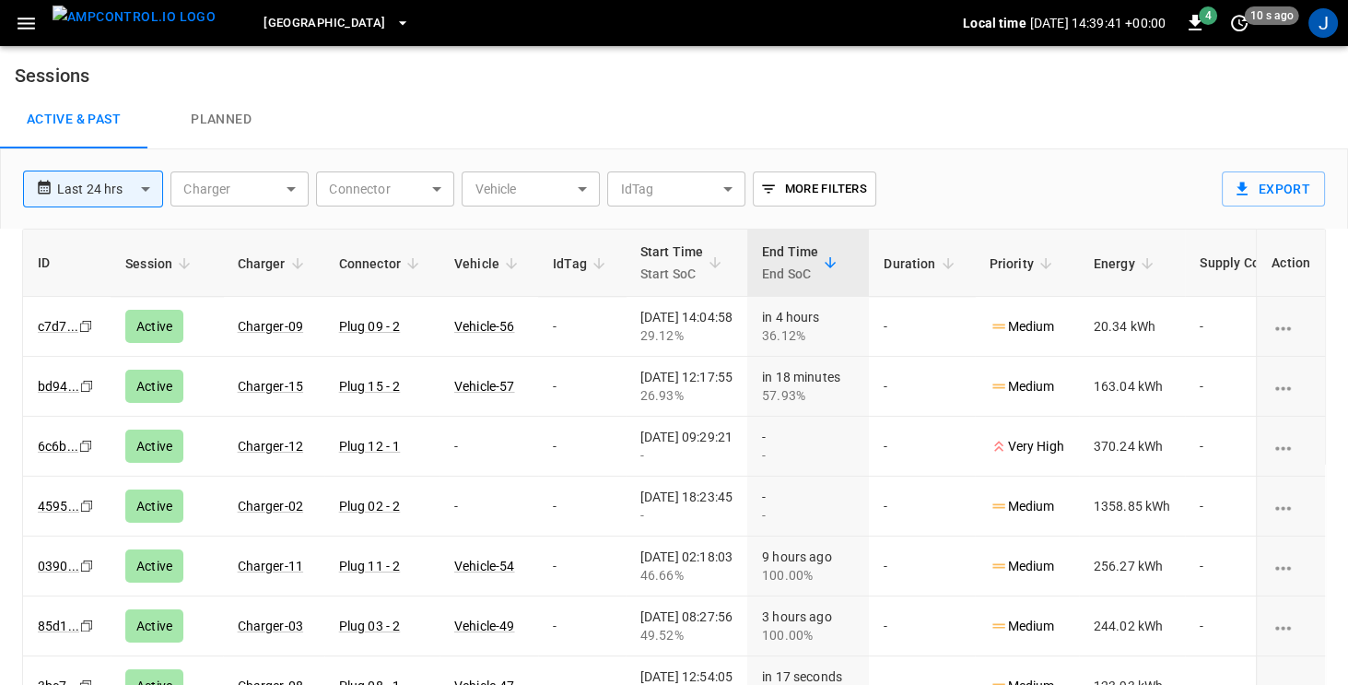
click at [31, 22] on icon "button" at bounding box center [27, 24] width 18 height 12
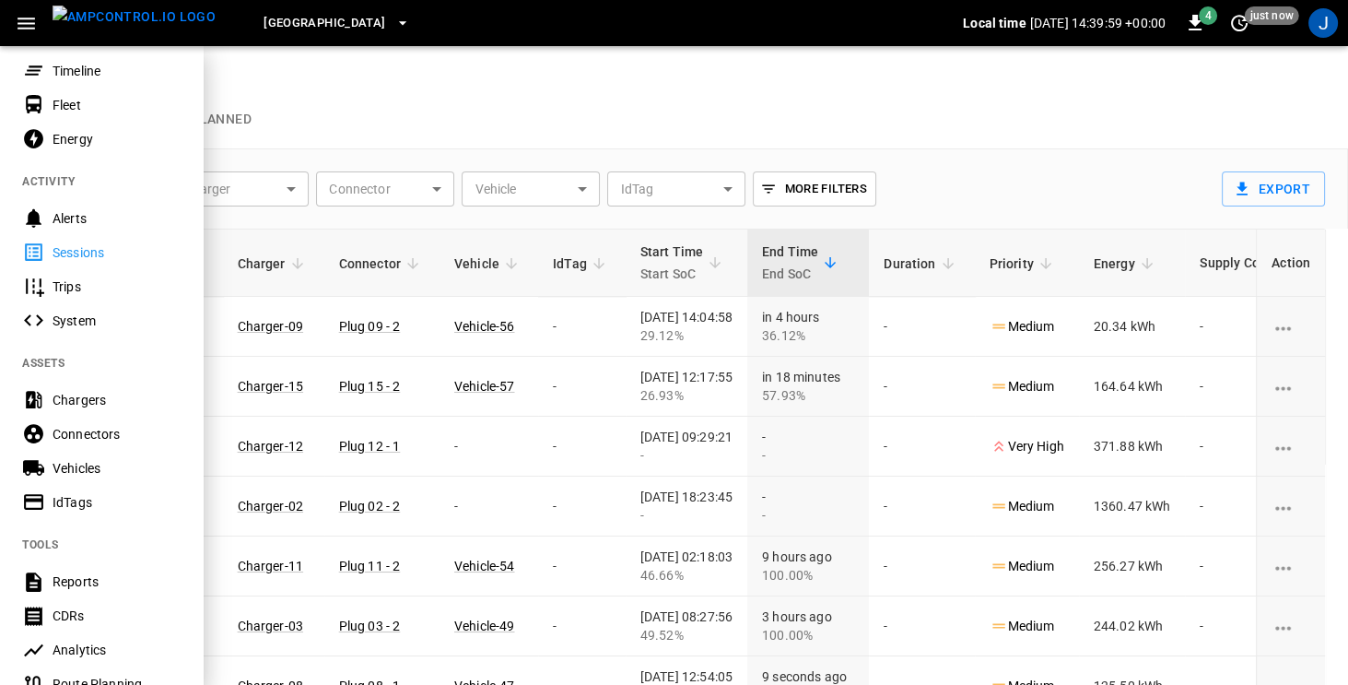
scroll to position [125, 0]
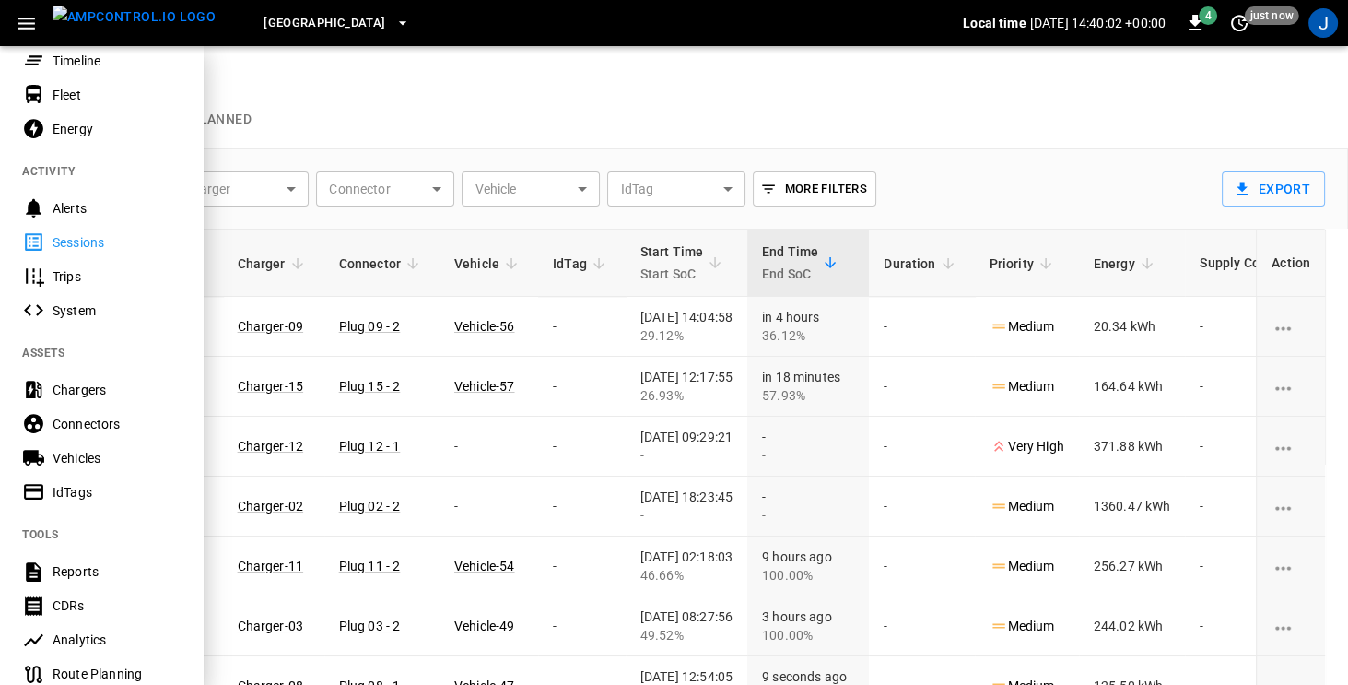
click at [76, 457] on div "Vehicles" at bounding box center [117, 458] width 128 height 18
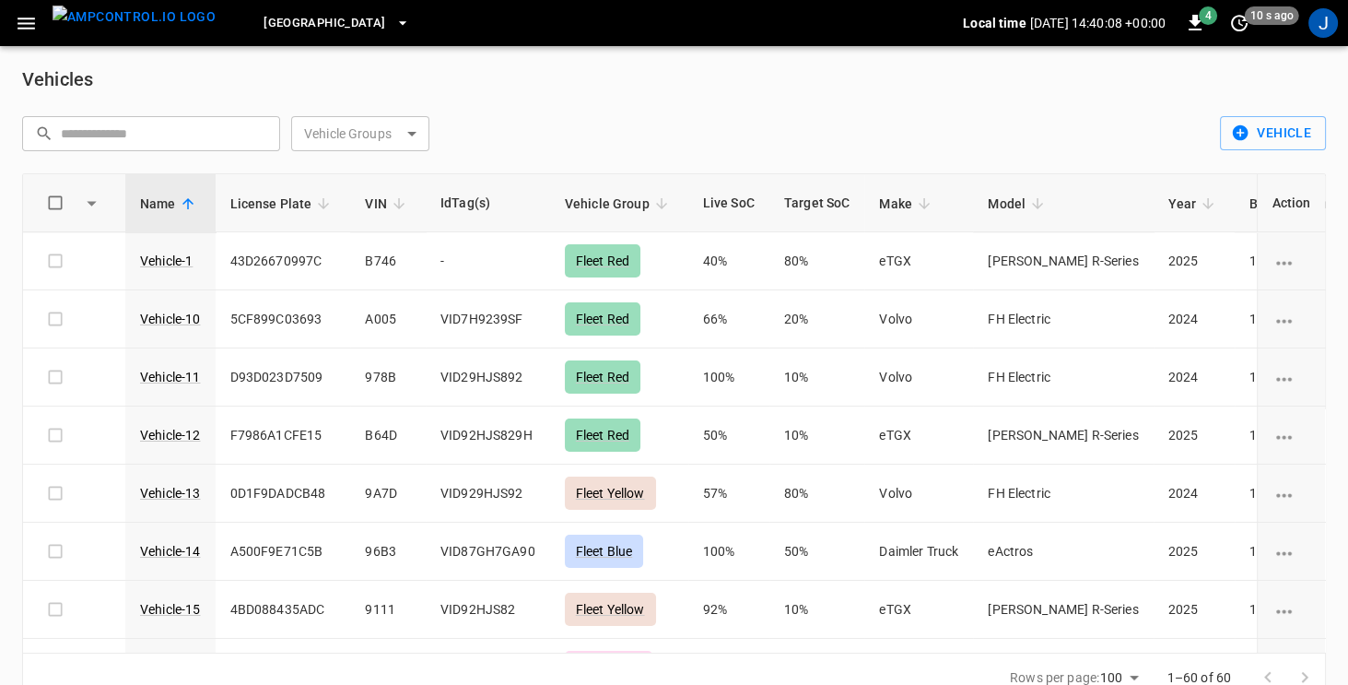
scroll to position [4, 0]
click at [24, 27] on icon "button" at bounding box center [27, 24] width 18 height 12
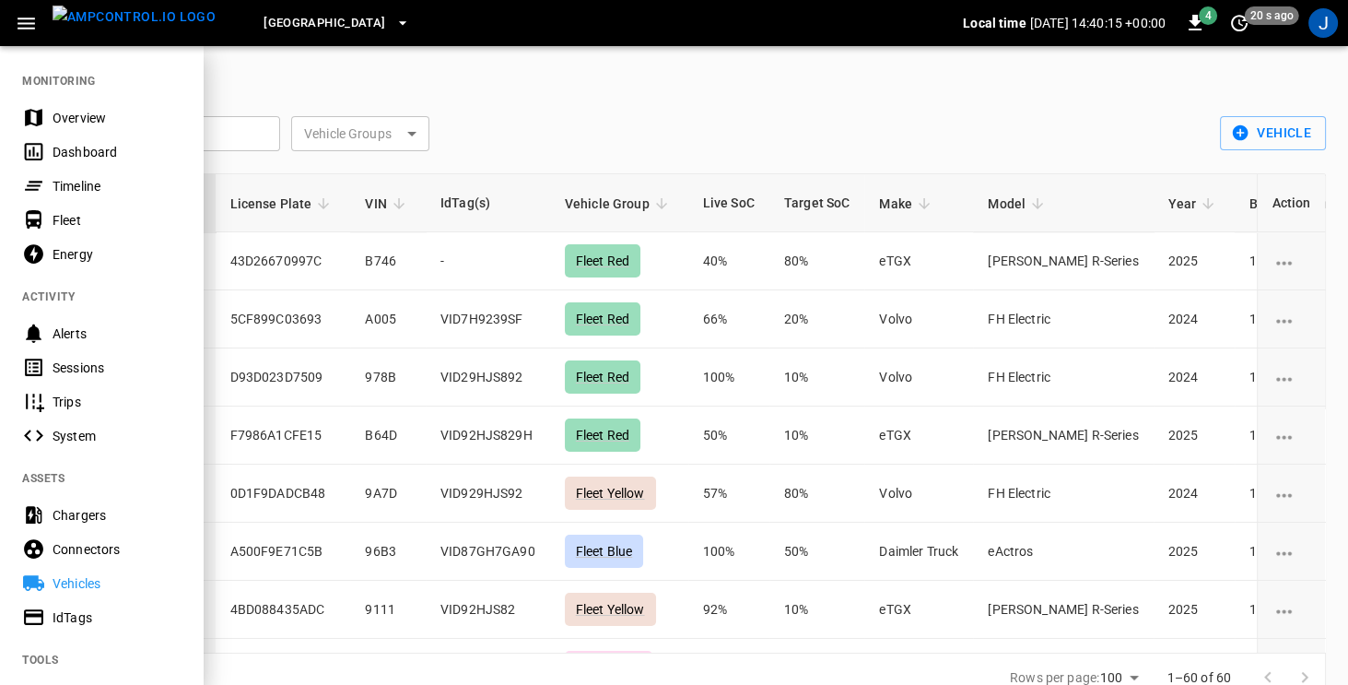
click at [53, 146] on div "Dashboard" at bounding box center [117, 152] width 128 height 18
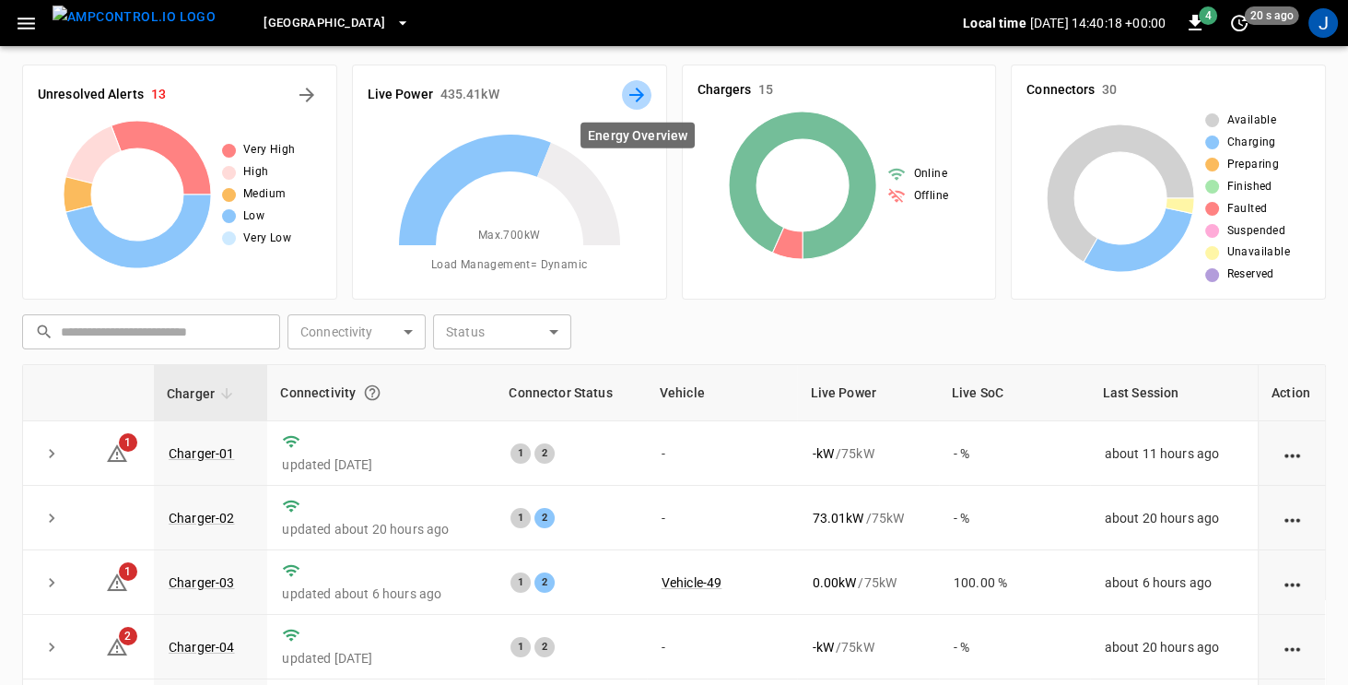
click at [635, 90] on icon "Energy Overview" at bounding box center [637, 95] width 22 height 22
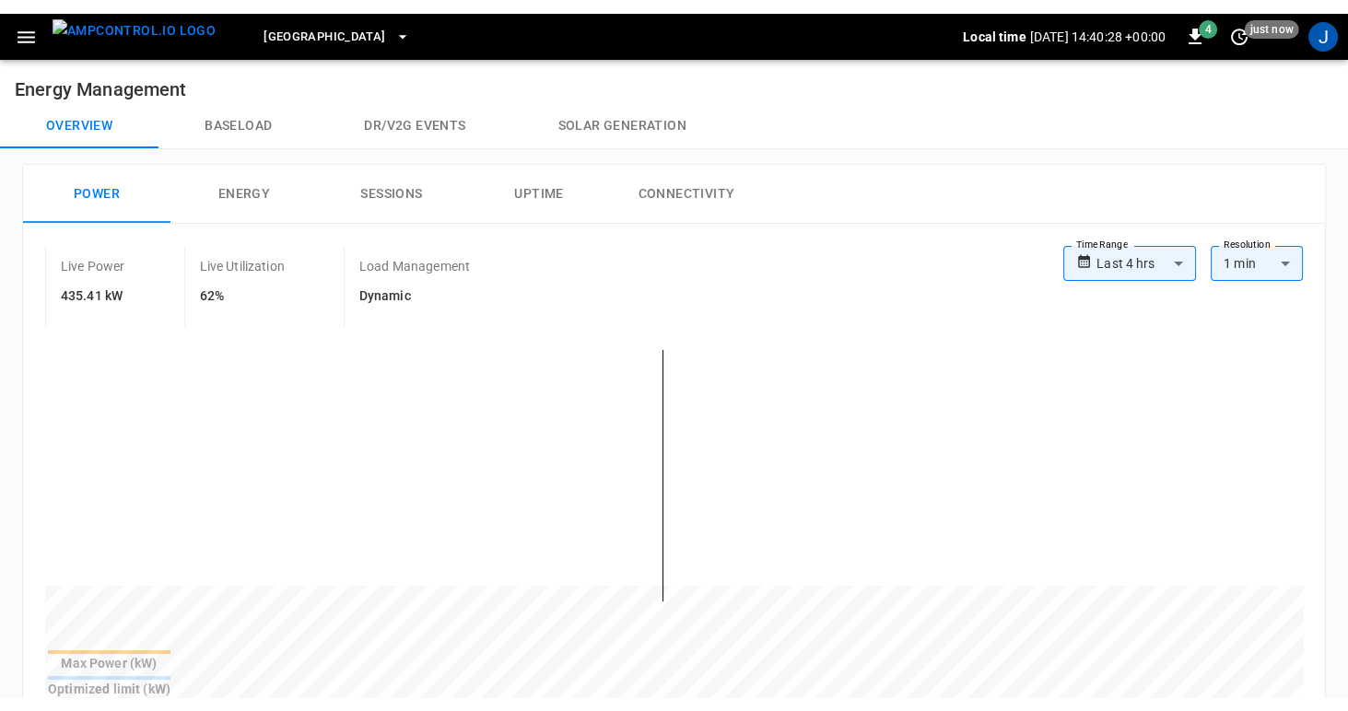
scroll to position [2, 0]
